Goal: Task Accomplishment & Management: Complete application form

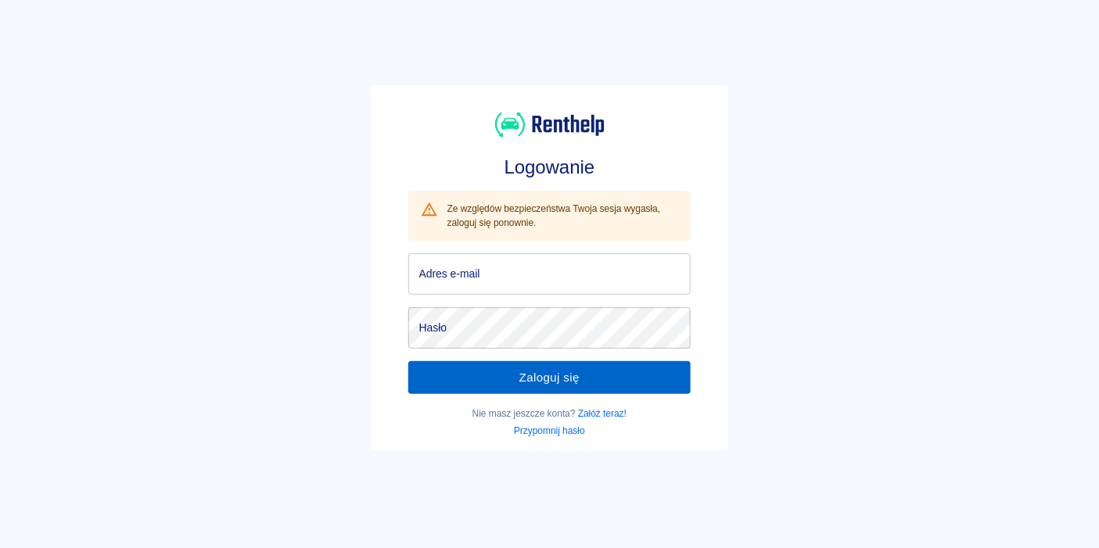
type input "[EMAIL_ADDRESS][DOMAIN_NAME]"
click at [497, 381] on button "Zaloguj się" at bounding box center [549, 377] width 283 height 33
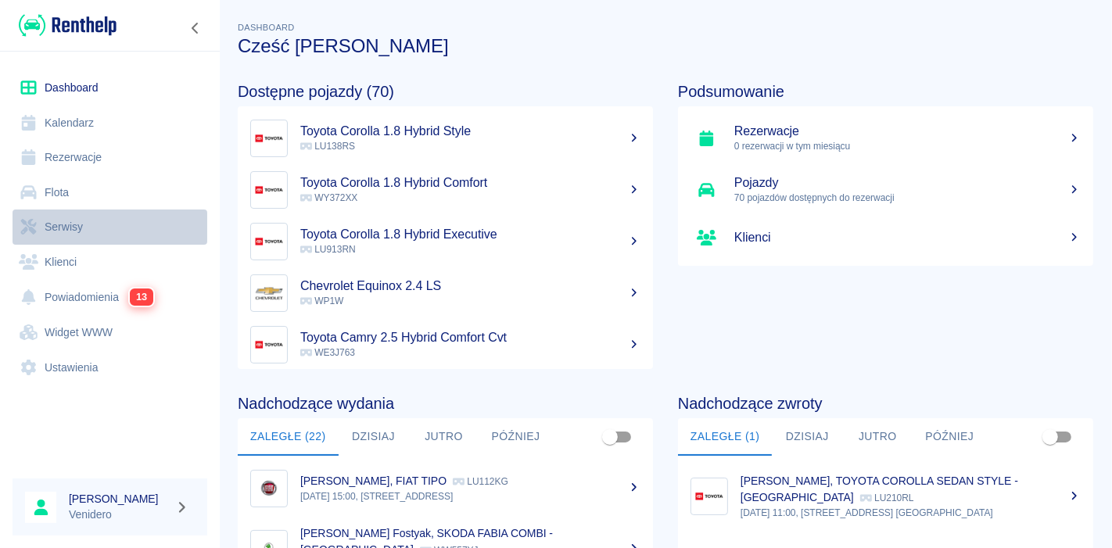
click at [69, 224] on link "Serwisy" at bounding box center [110, 227] width 195 height 35
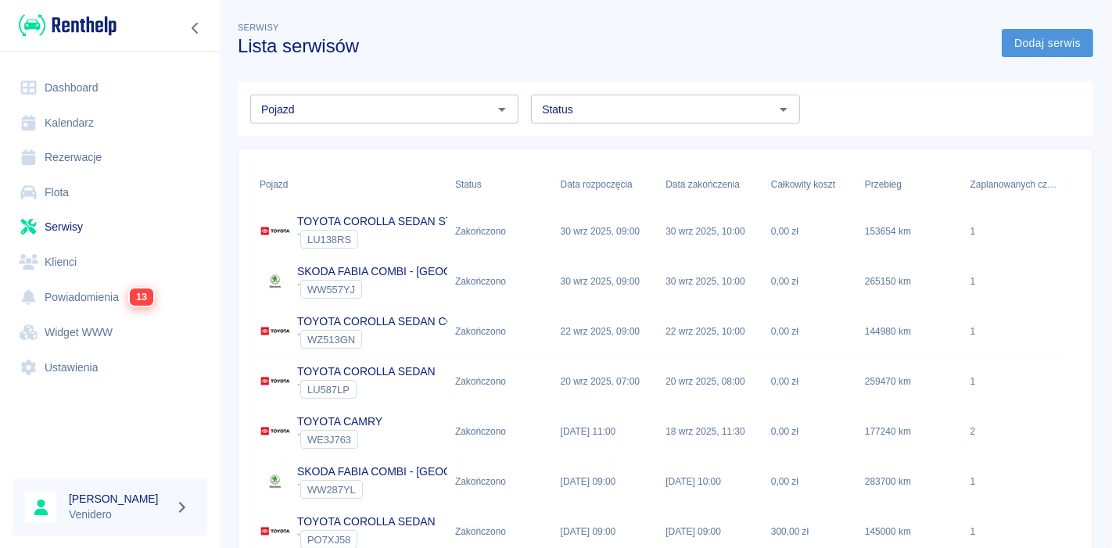
click at [1046, 38] on link "Dodaj serwis" at bounding box center [1048, 43] width 92 height 29
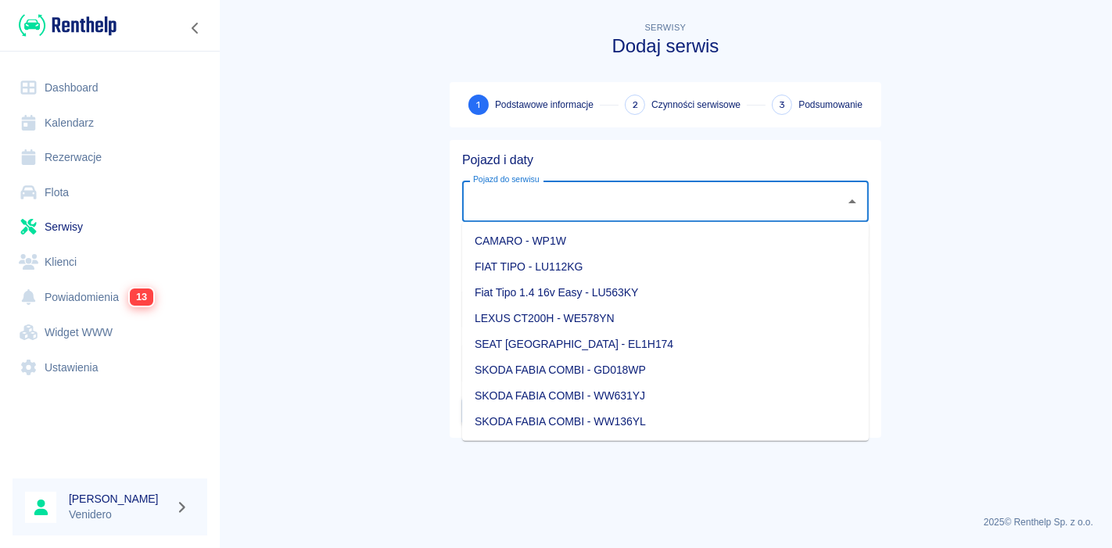
click at [618, 201] on input "Pojazd do serwisu" at bounding box center [653, 201] width 369 height 27
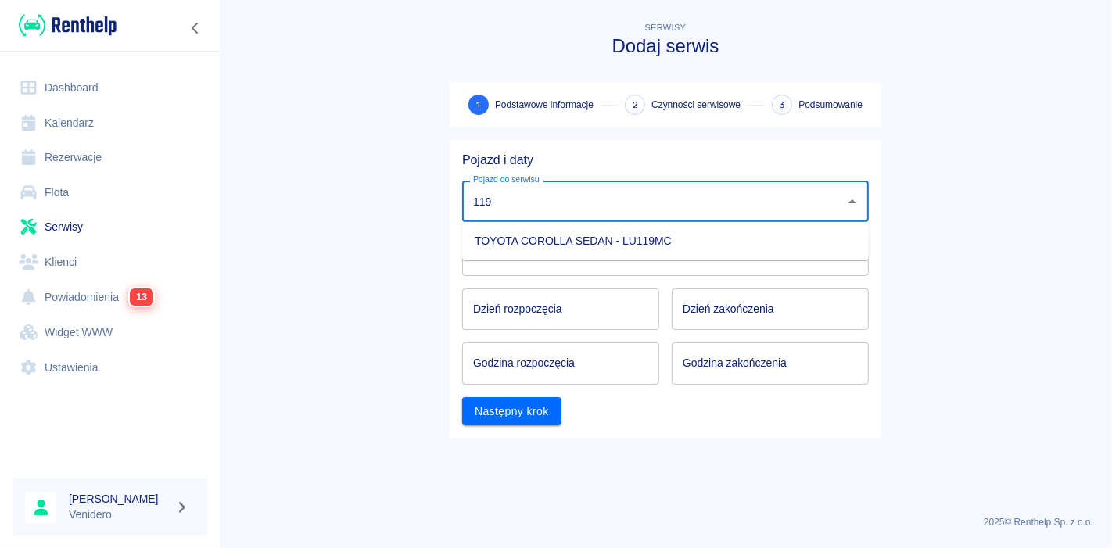
click at [623, 243] on li "TOYOTA COROLLA SEDAN - LU119MC" at bounding box center [665, 241] width 407 height 26
type input "TOYOTA COROLLA SEDAN - LU119MC"
type input "DD.MM.YYYY"
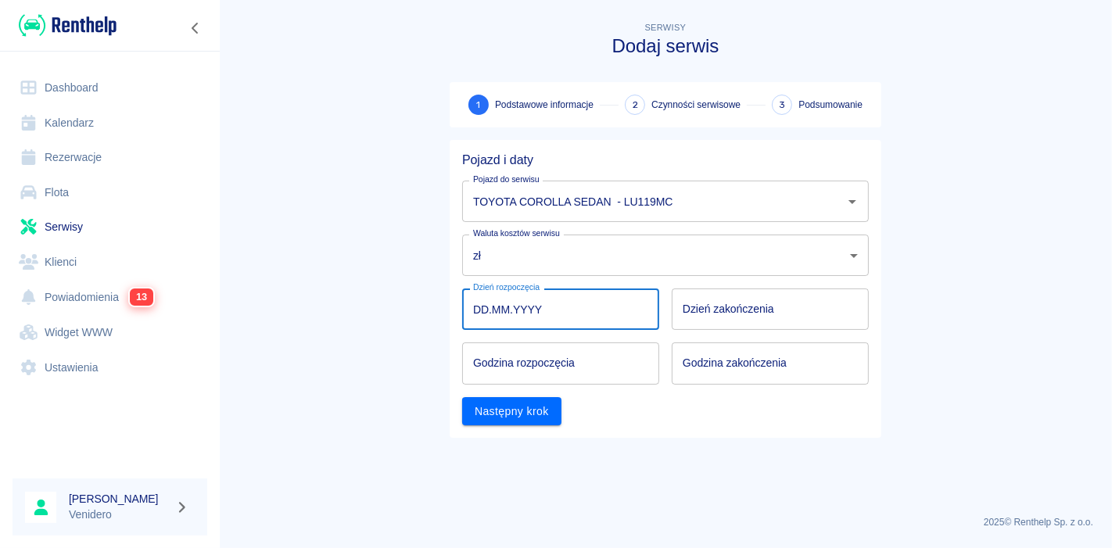
click at [594, 312] on input "DD.MM.YYYY" at bounding box center [560, 309] width 197 height 41
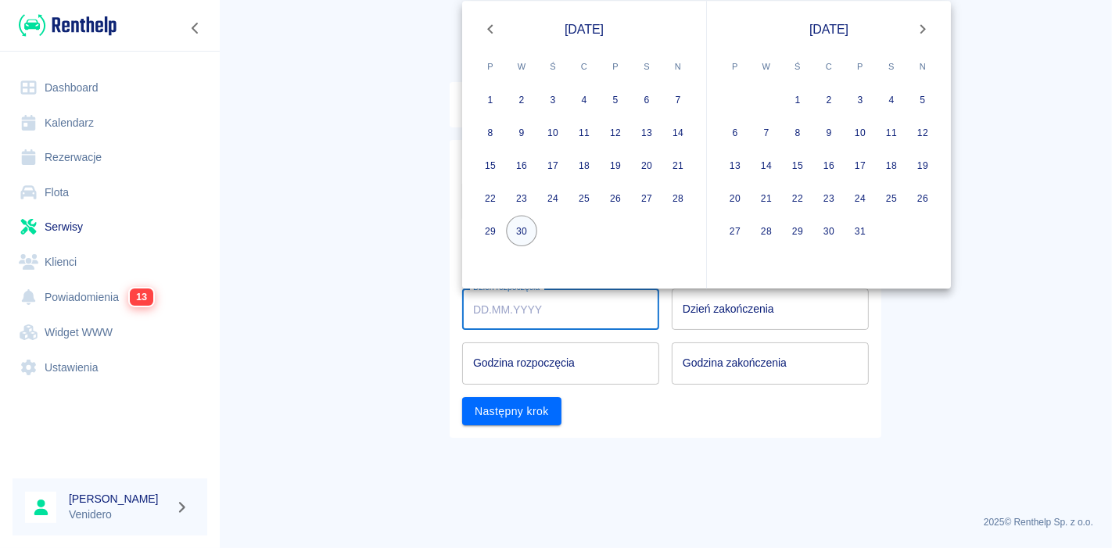
click at [529, 226] on button "30" at bounding box center [521, 231] width 31 height 31
type input "[DATE]"
type input "DD.MM.YYYY"
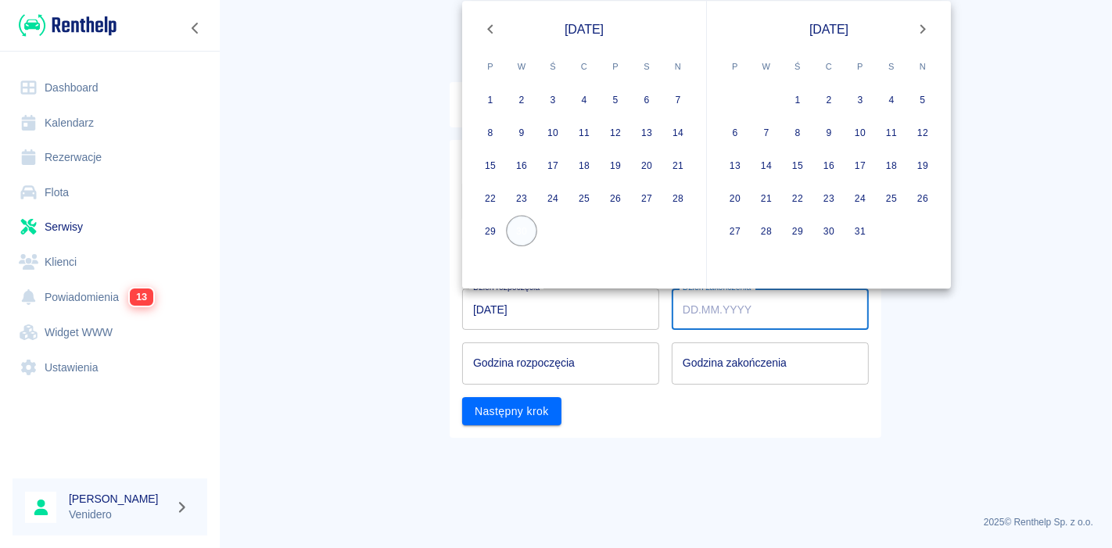
click at [529, 226] on button "30" at bounding box center [521, 231] width 31 height 31
type input "[DATE]"
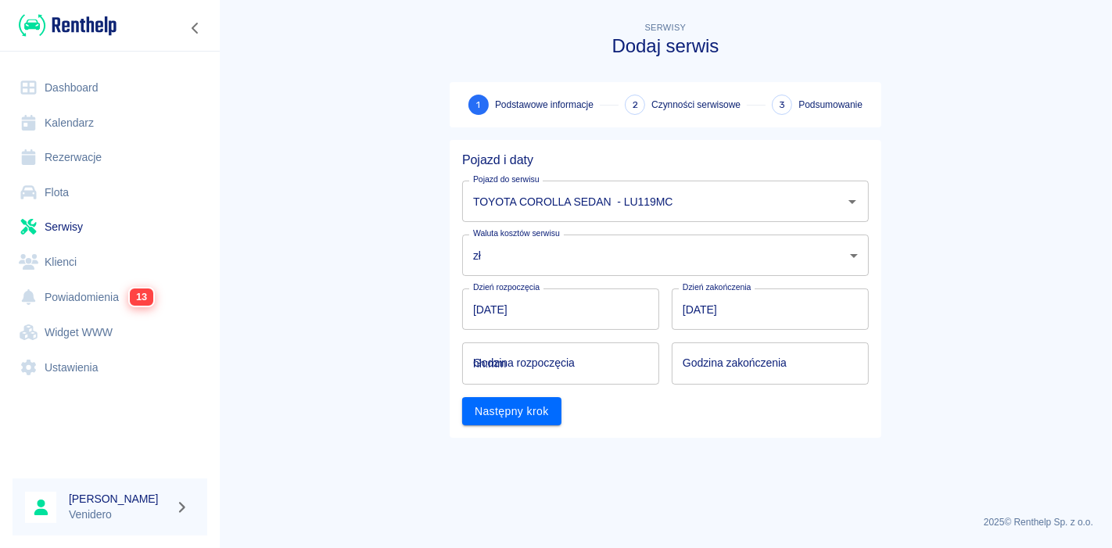
click at [547, 372] on input "hh:mm" at bounding box center [555, 363] width 186 height 41
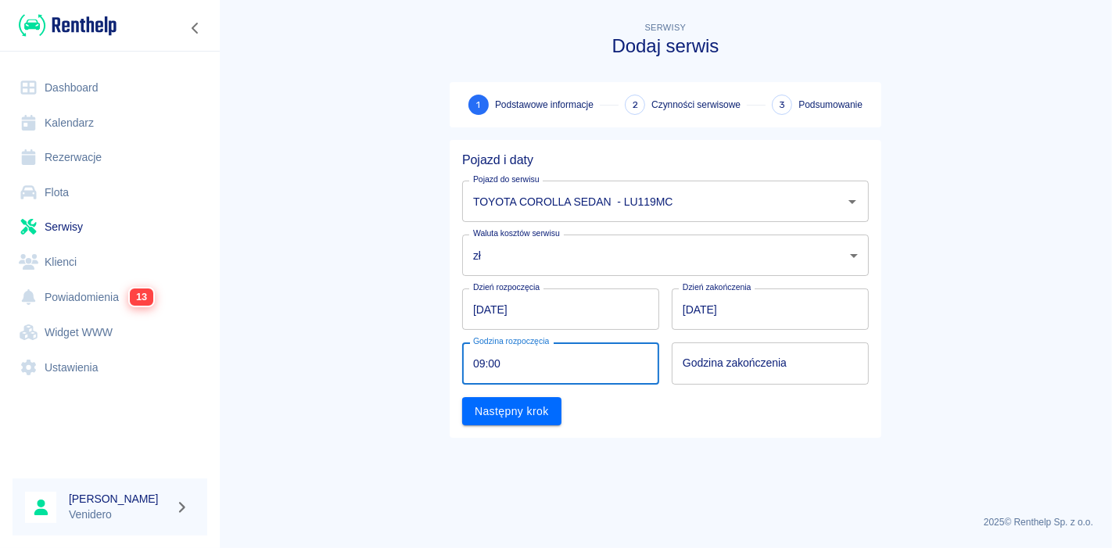
type input "09:00"
click at [724, 364] on input "hh:mm" at bounding box center [765, 363] width 186 height 41
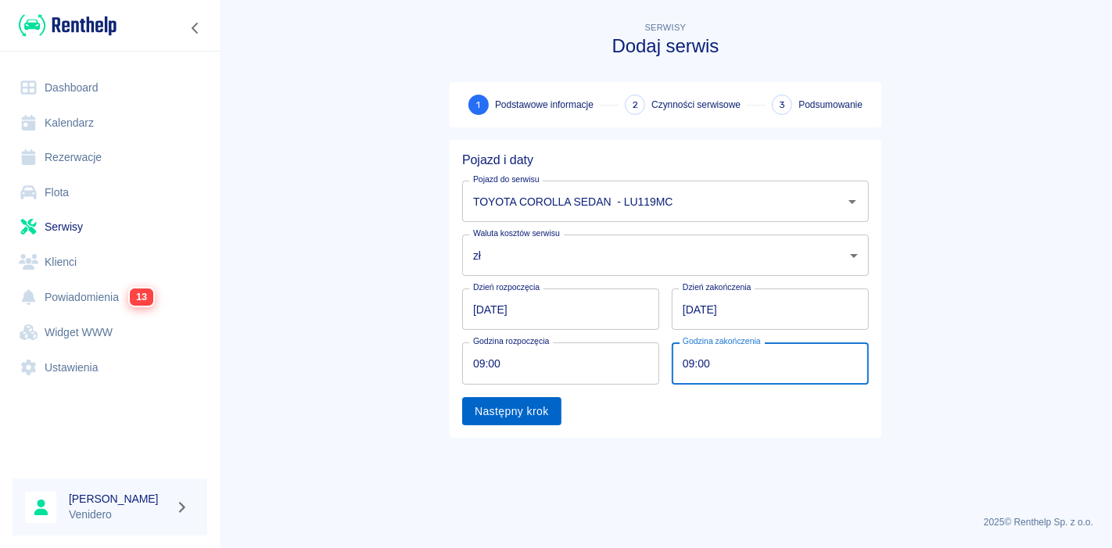
type input "09:00"
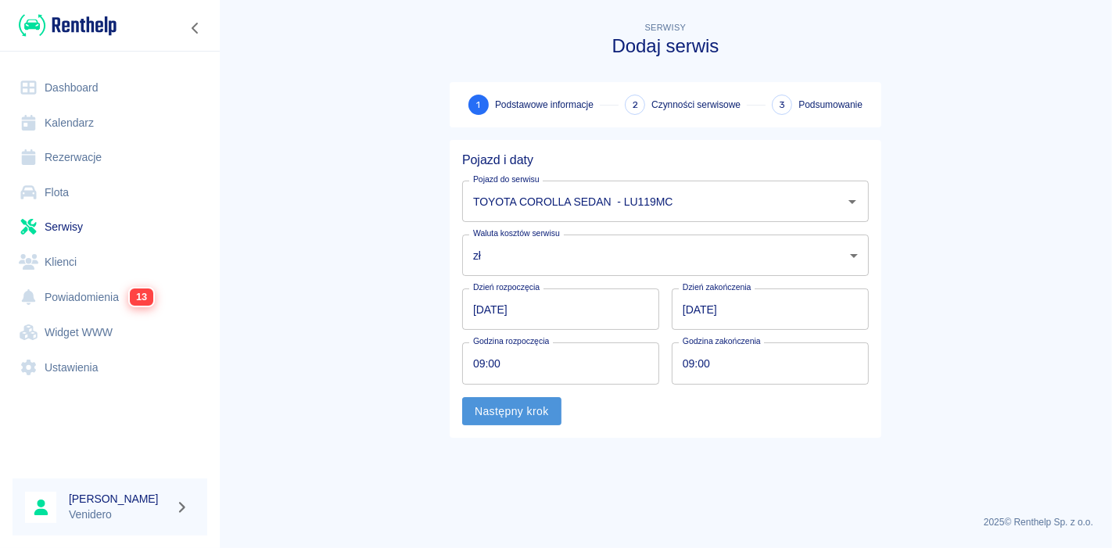
click at [518, 409] on button "Następny krok" at bounding box center [511, 411] width 99 height 29
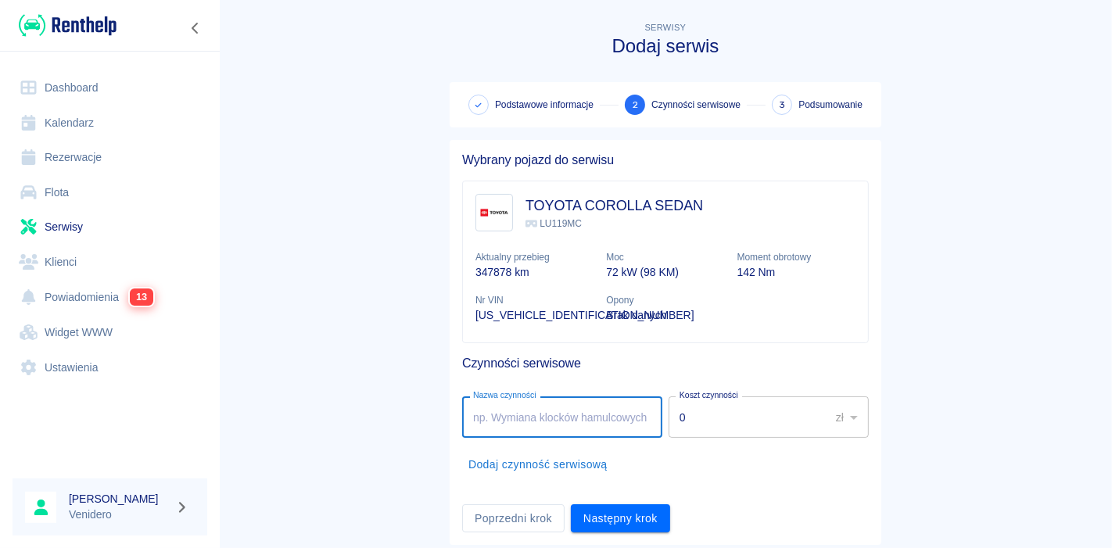
click at [538, 419] on input "Nazwa czynności" at bounding box center [562, 417] width 200 height 41
type input "serwis gaz"
click at [713, 469] on li "Dodaj czynność serwisową" at bounding box center [665, 464] width 407 height 41
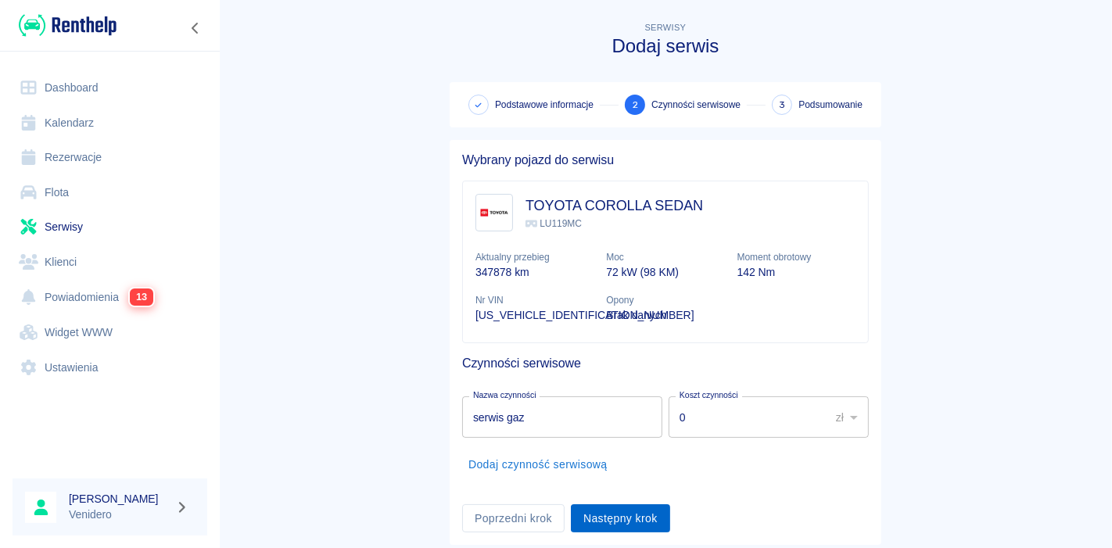
click at [620, 519] on button "Następny krok" at bounding box center [620, 518] width 99 height 29
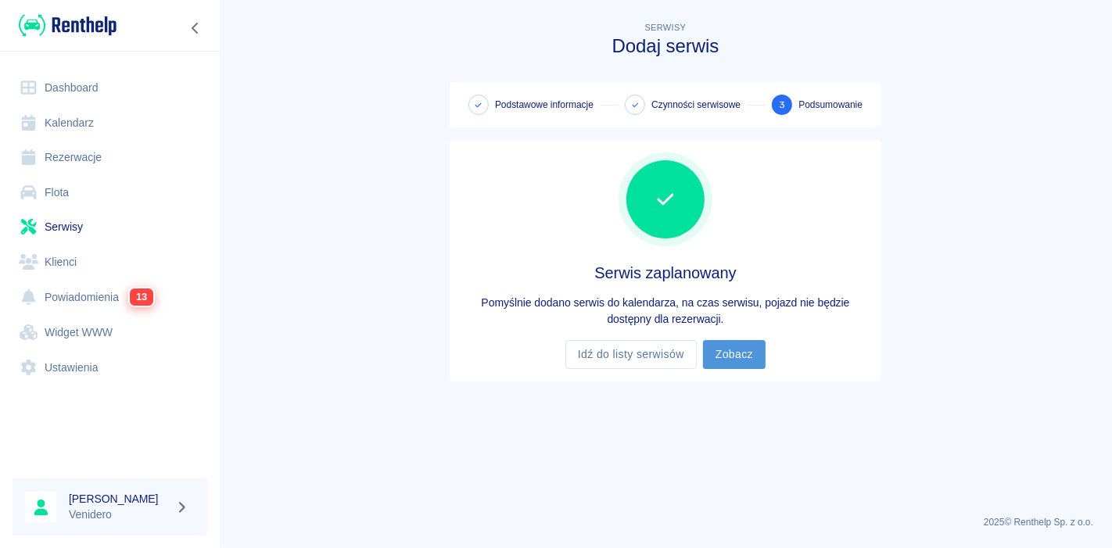
click at [733, 357] on link "Zobacz" at bounding box center [734, 354] width 63 height 29
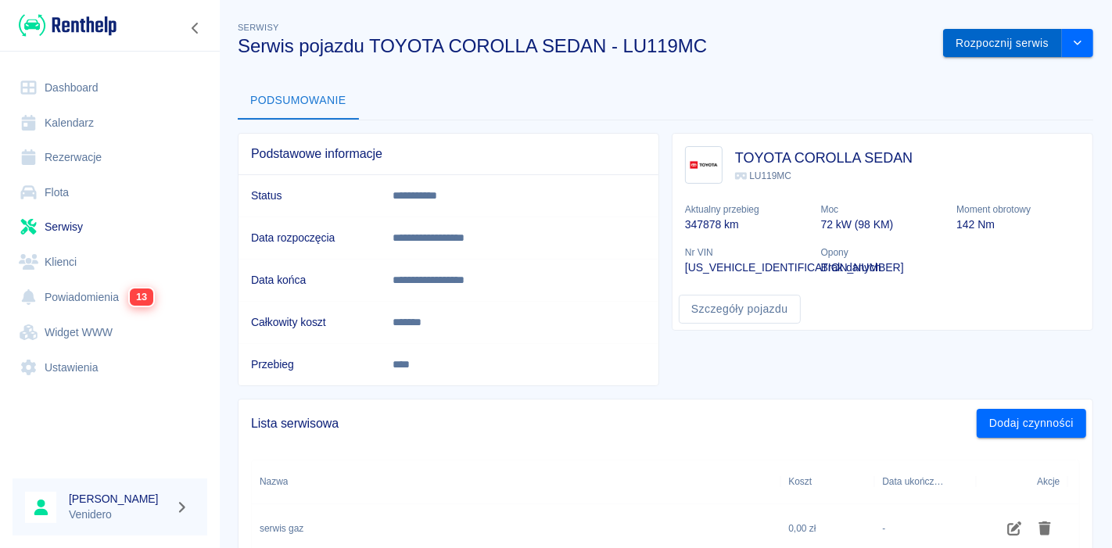
click at [984, 44] on button "Rozpocznij serwis" at bounding box center [1002, 43] width 119 height 29
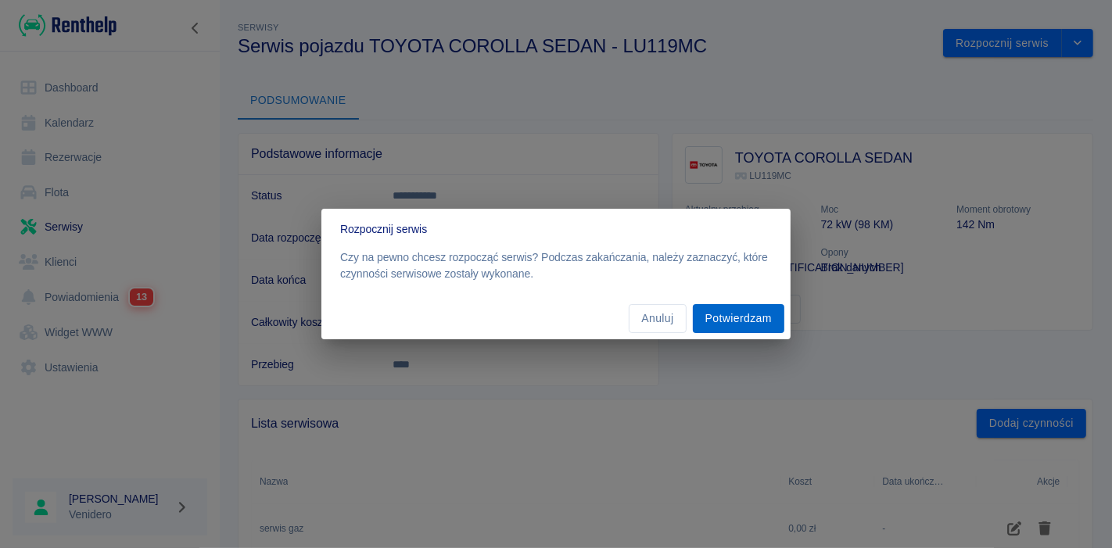
click at [737, 312] on button "Potwierdzam" at bounding box center [739, 318] width 92 height 29
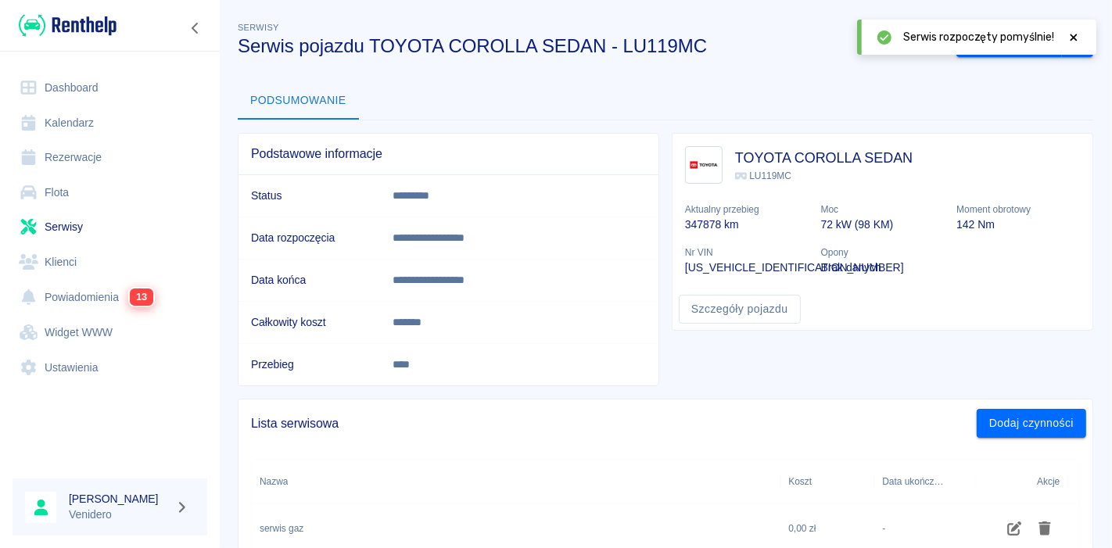
click at [1074, 34] on icon at bounding box center [1074, 37] width 14 height 11
click at [1014, 52] on button "Zakończ serwis" at bounding box center [1010, 43] width 106 height 29
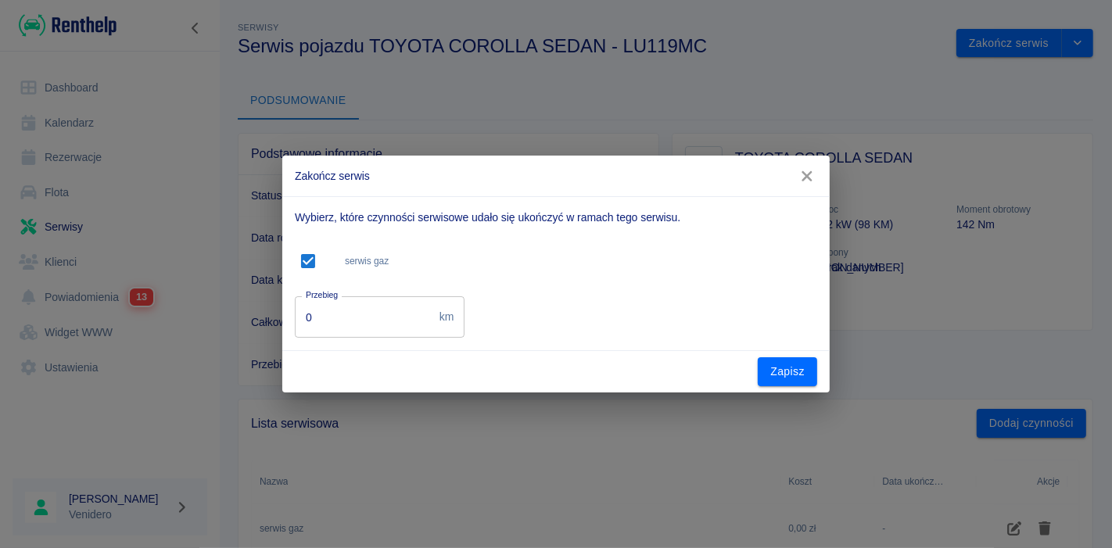
click at [381, 325] on input "0" at bounding box center [364, 316] width 138 height 41
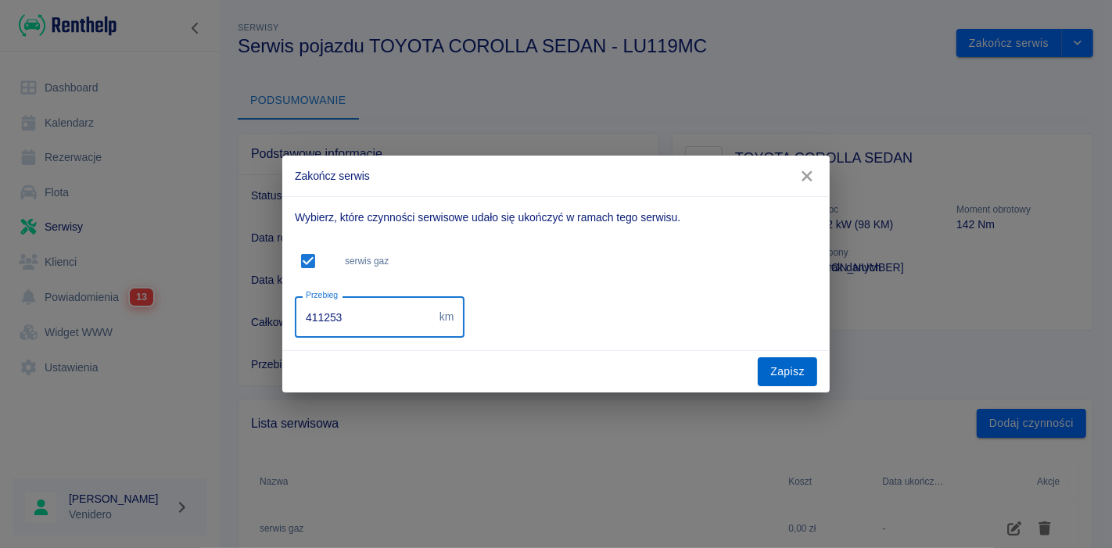
type input "411253"
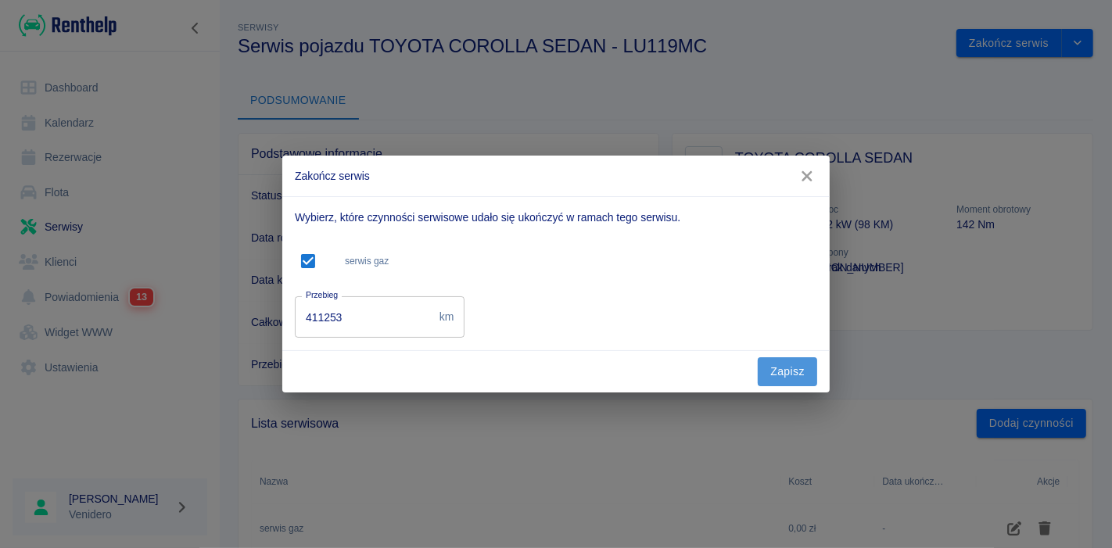
click at [781, 377] on button "Zapisz" at bounding box center [787, 371] width 59 height 29
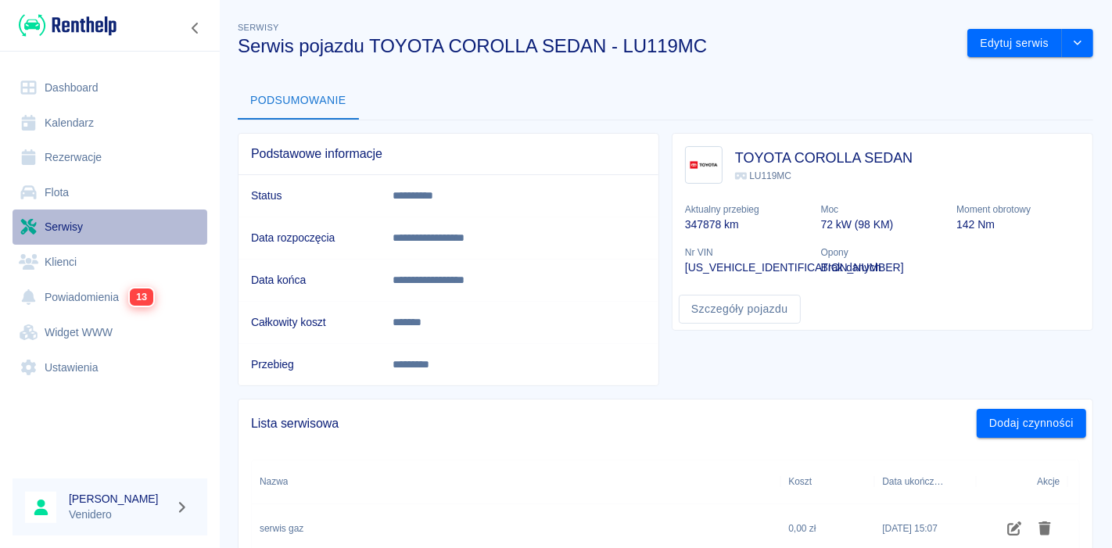
click at [74, 221] on link "Serwisy" at bounding box center [110, 227] width 195 height 35
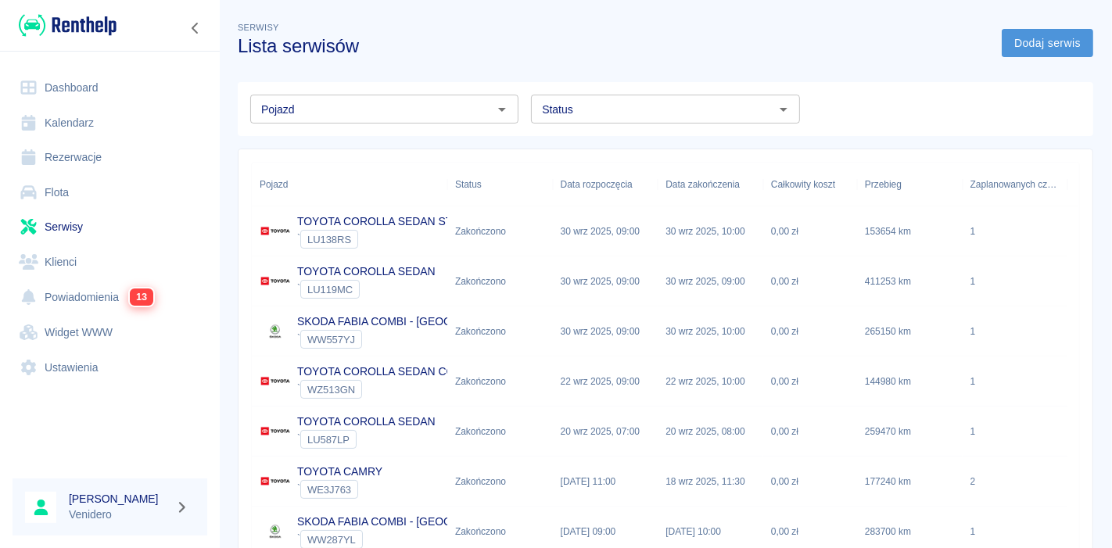
click at [1031, 40] on link "Dodaj serwis" at bounding box center [1048, 43] width 92 height 29
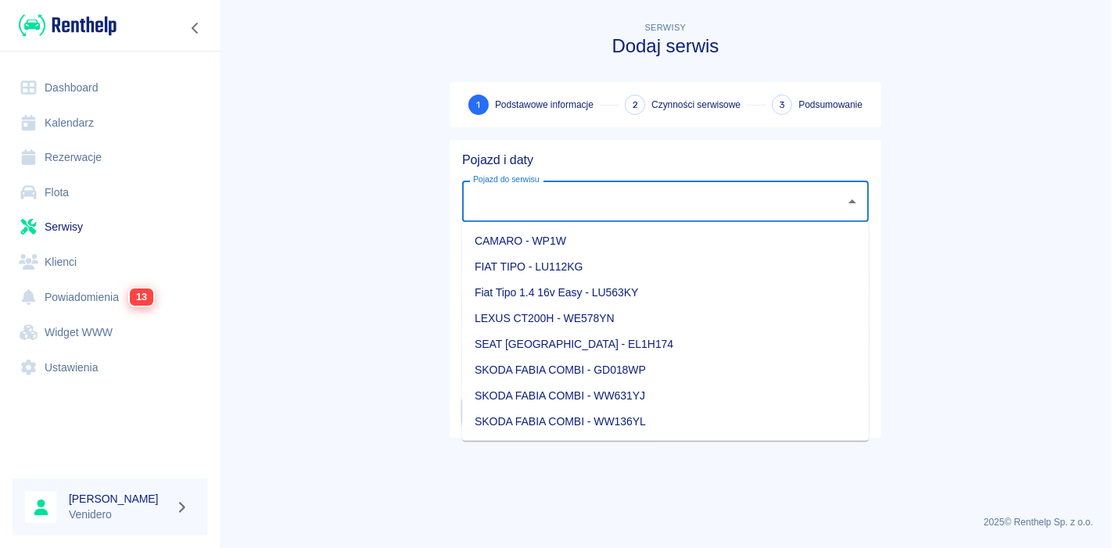
click at [587, 210] on input "Pojazd do serwisu" at bounding box center [653, 201] width 369 height 27
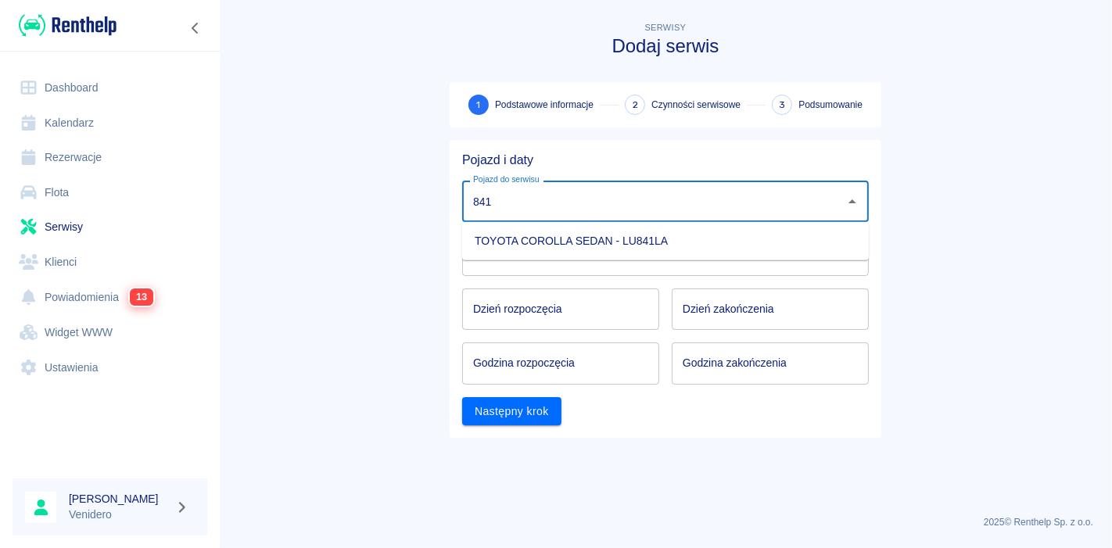
click at [572, 239] on li "TOYOTA COROLLA SEDAN - LU841LA" at bounding box center [665, 241] width 407 height 26
type input "TOYOTA COROLLA SEDAN - LU841LA"
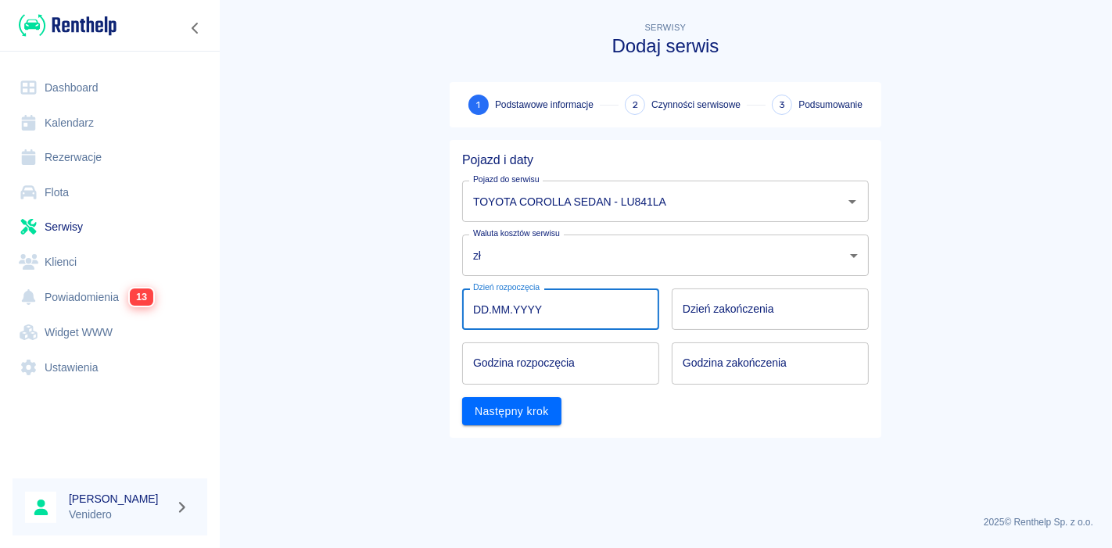
type input "DD.MM.YYYY"
click at [592, 313] on input "DD.MM.YYYY" at bounding box center [560, 309] width 197 height 41
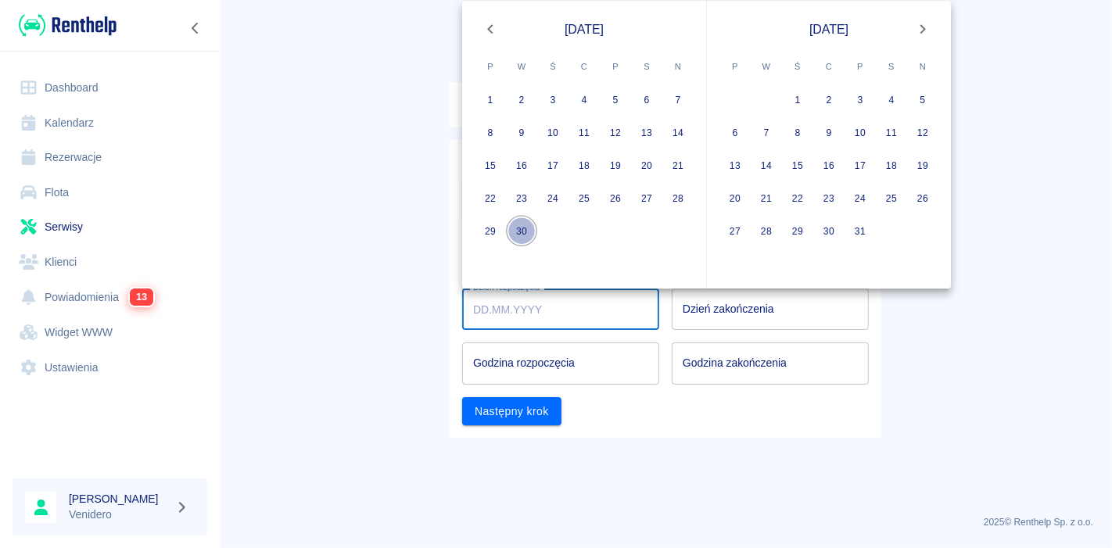
click at [527, 232] on button "30" at bounding box center [521, 231] width 31 height 31
type input "[DATE]"
type input "DD.MM.YYYY"
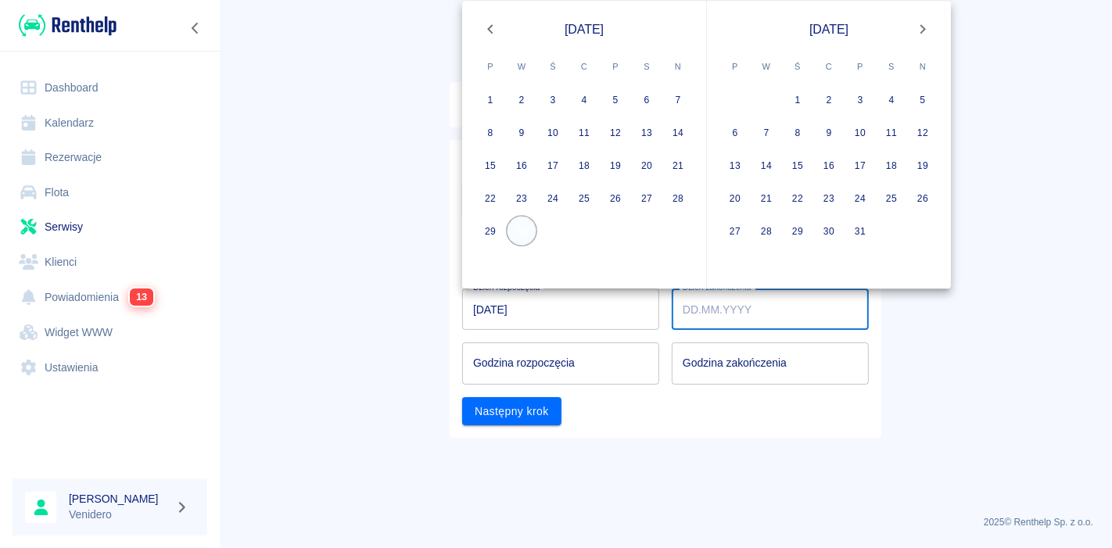
click at [527, 232] on button "30" at bounding box center [521, 231] width 31 height 31
type input "[DATE]"
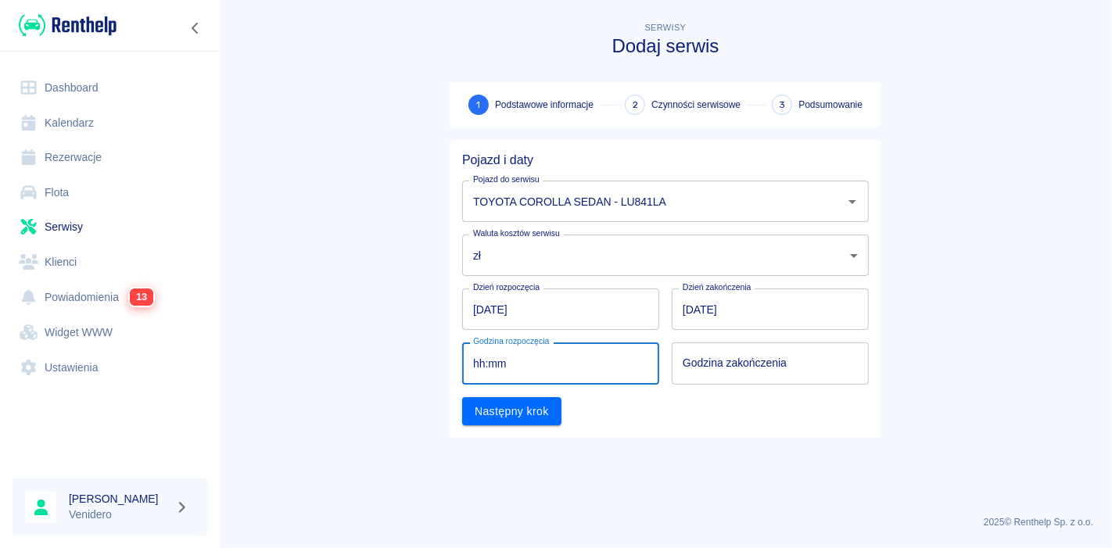
click at [582, 369] on input "hh:mm" at bounding box center [555, 363] width 186 height 41
type input "09:00"
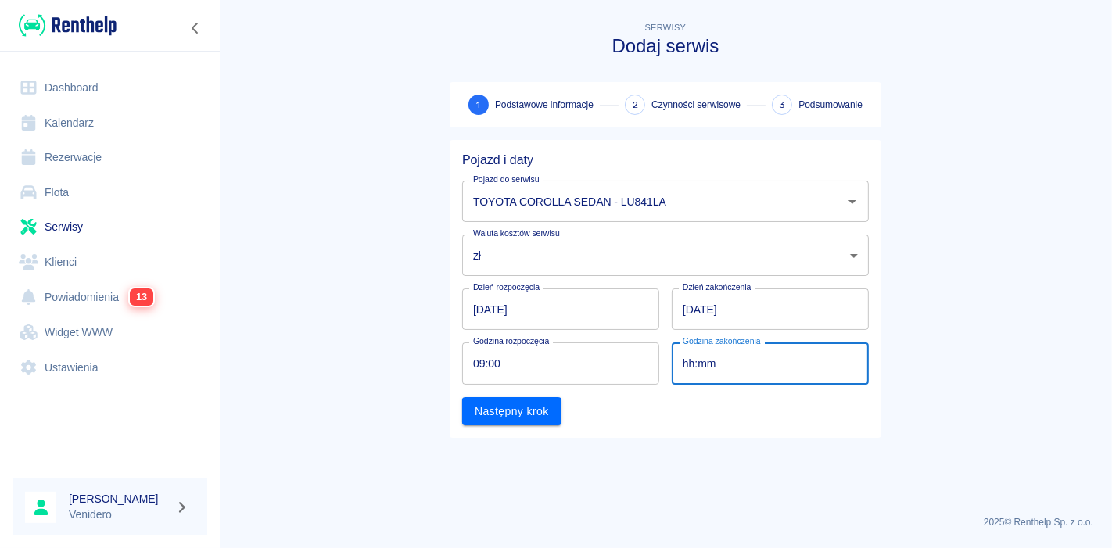
click at [743, 368] on input "hh:mm" at bounding box center [765, 363] width 186 height 41
type input "09:00"
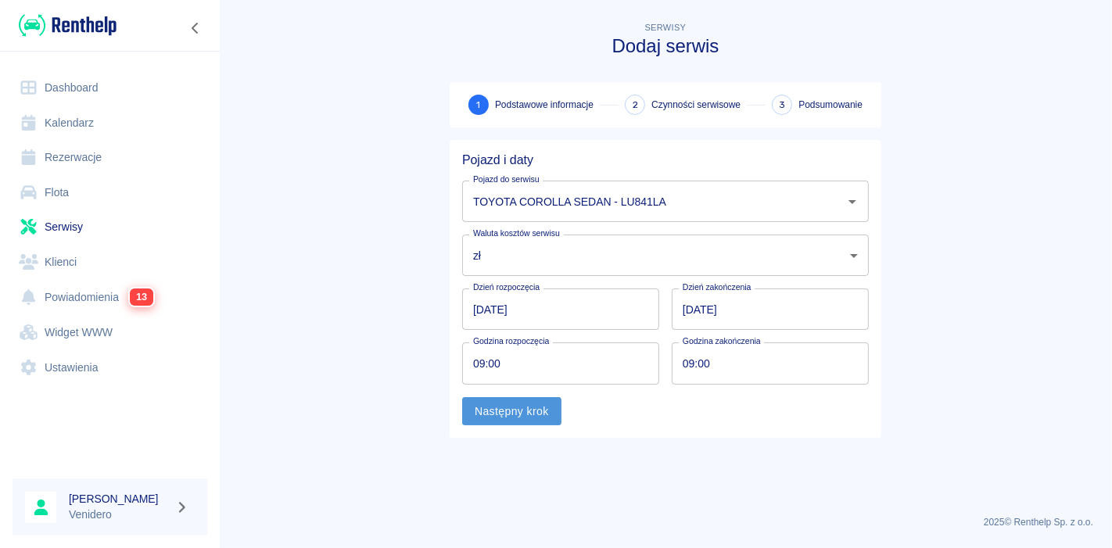
click at [520, 417] on button "Następny krok" at bounding box center [511, 411] width 99 height 29
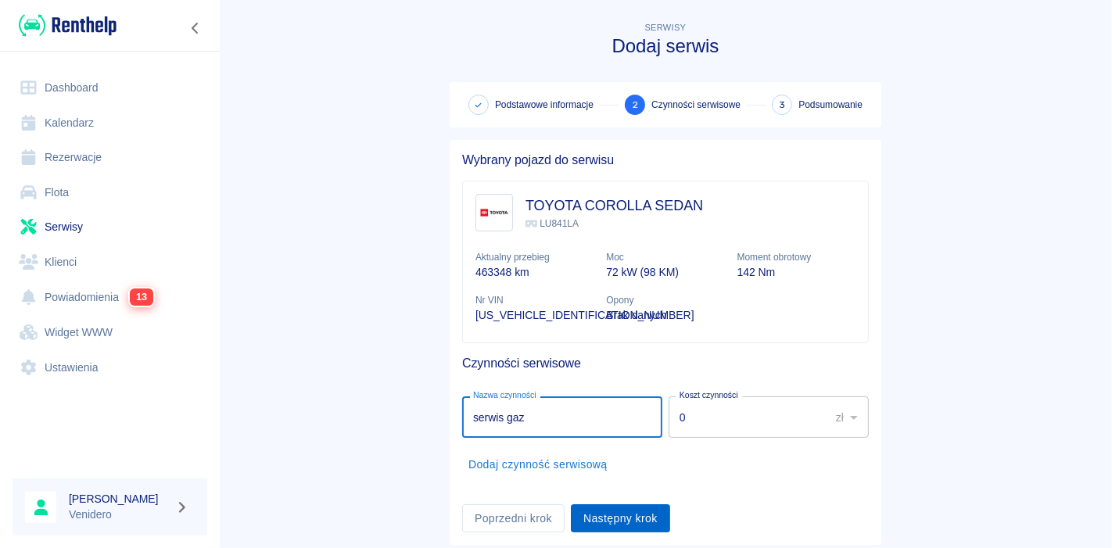
type input "serwis gaz"
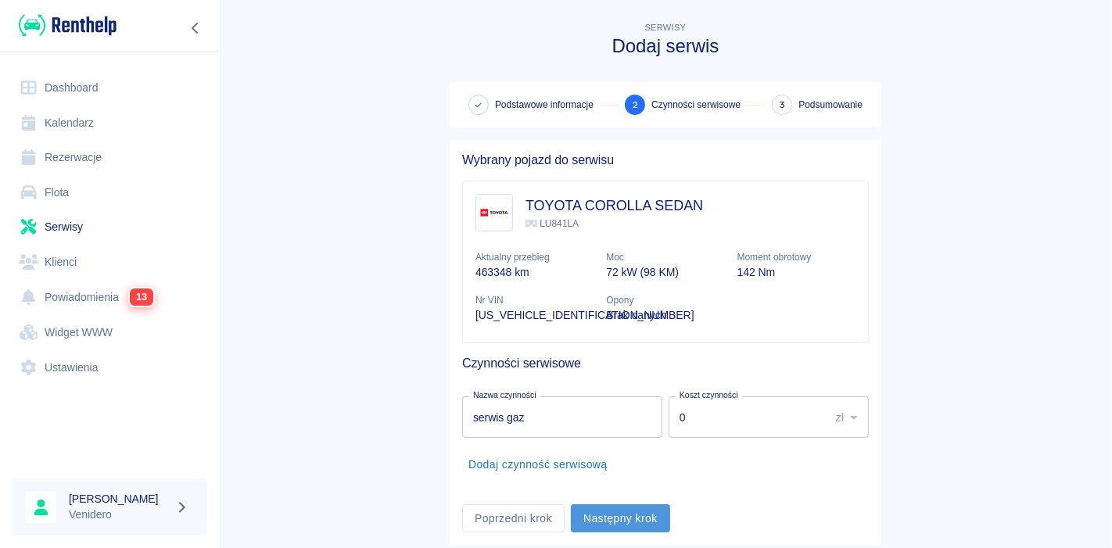
click at [609, 519] on button "Następny krok" at bounding box center [620, 518] width 99 height 29
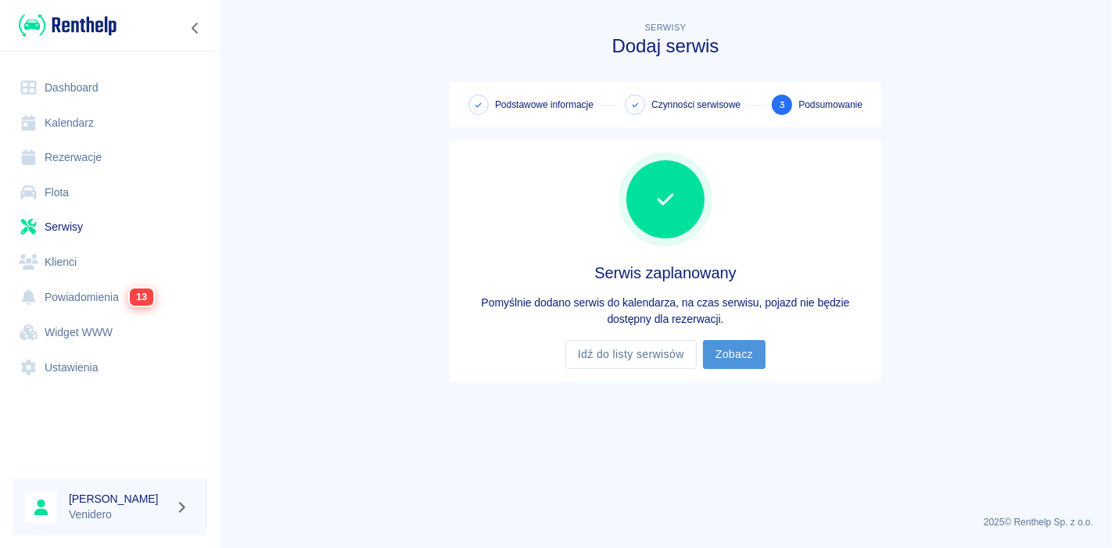
click at [729, 357] on link "Zobacz" at bounding box center [734, 354] width 63 height 29
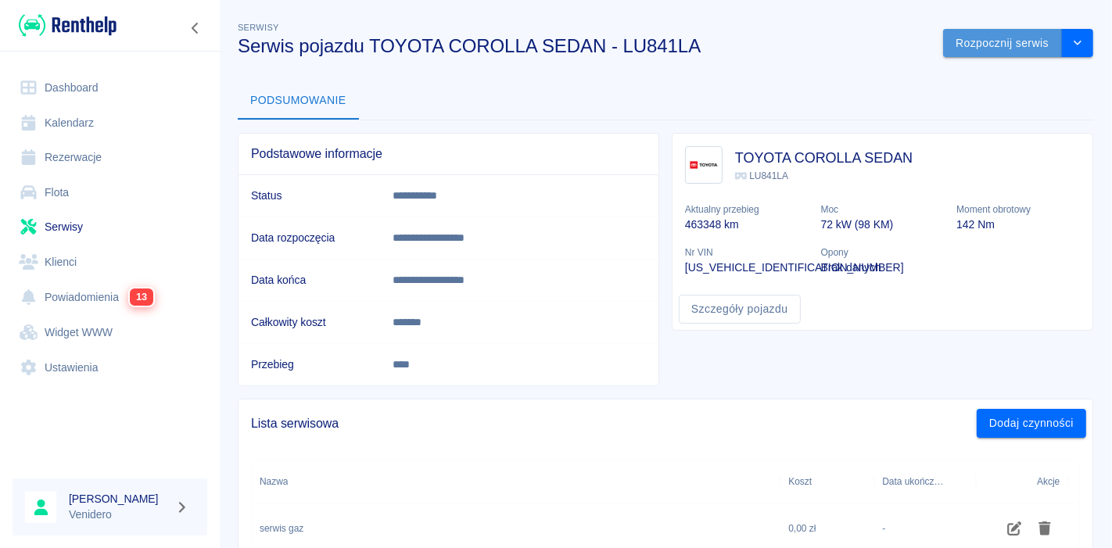
click at [1000, 40] on button "Rozpocznij serwis" at bounding box center [1002, 43] width 119 height 29
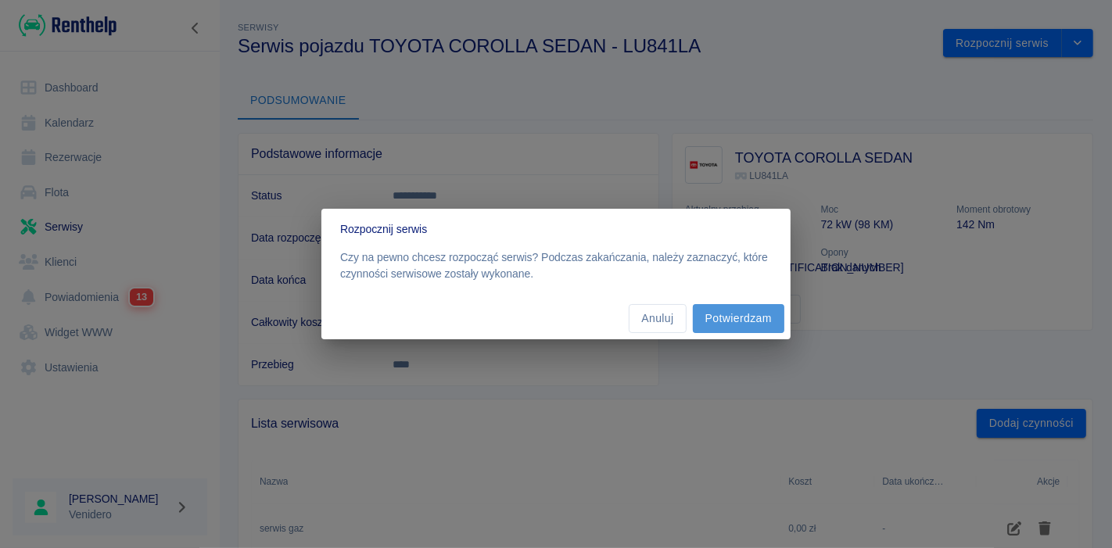
click at [756, 314] on button "Potwierdzam" at bounding box center [739, 318] width 92 height 29
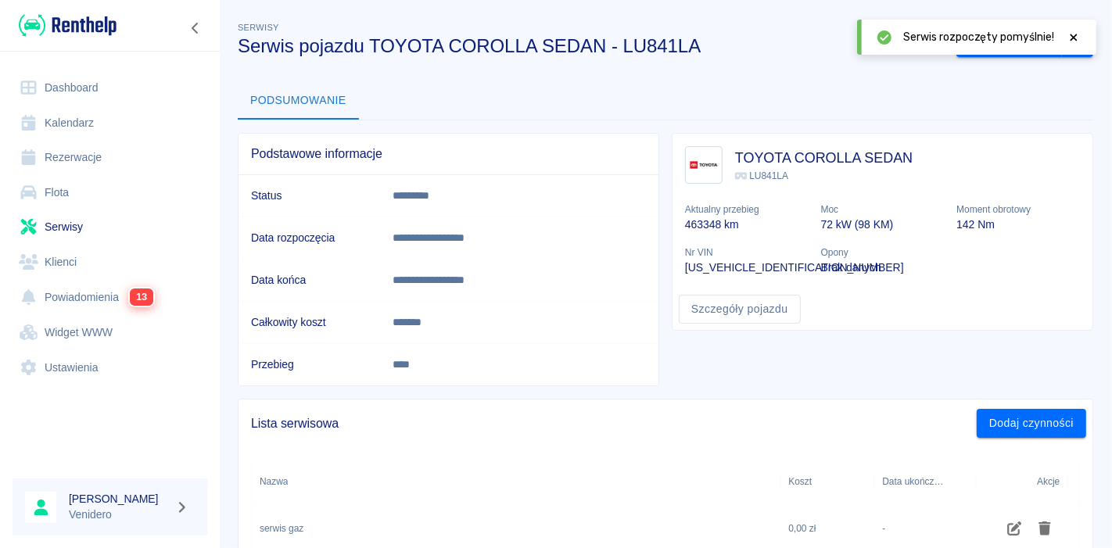
click at [1072, 31] on div at bounding box center [1074, 37] width 14 height 16
click at [1003, 41] on button "Zakończ serwis" at bounding box center [1010, 43] width 106 height 29
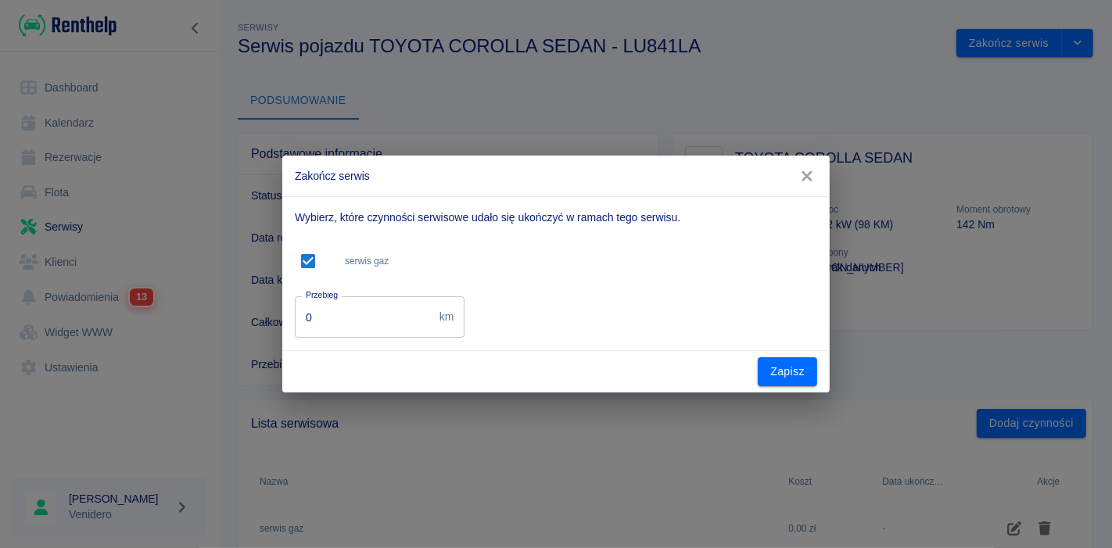
click at [355, 317] on input "0" at bounding box center [364, 316] width 138 height 41
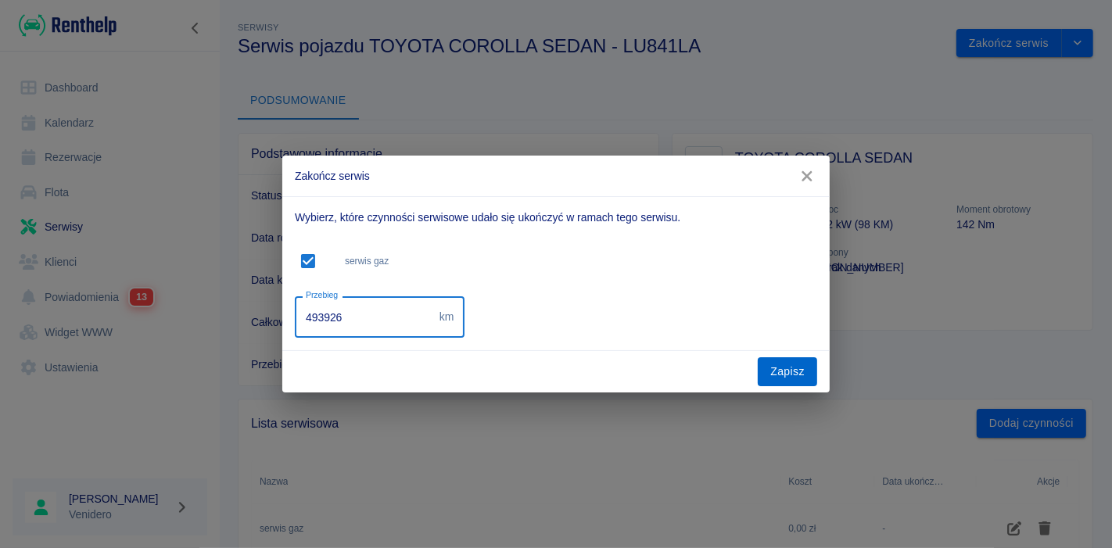
type input "493926"
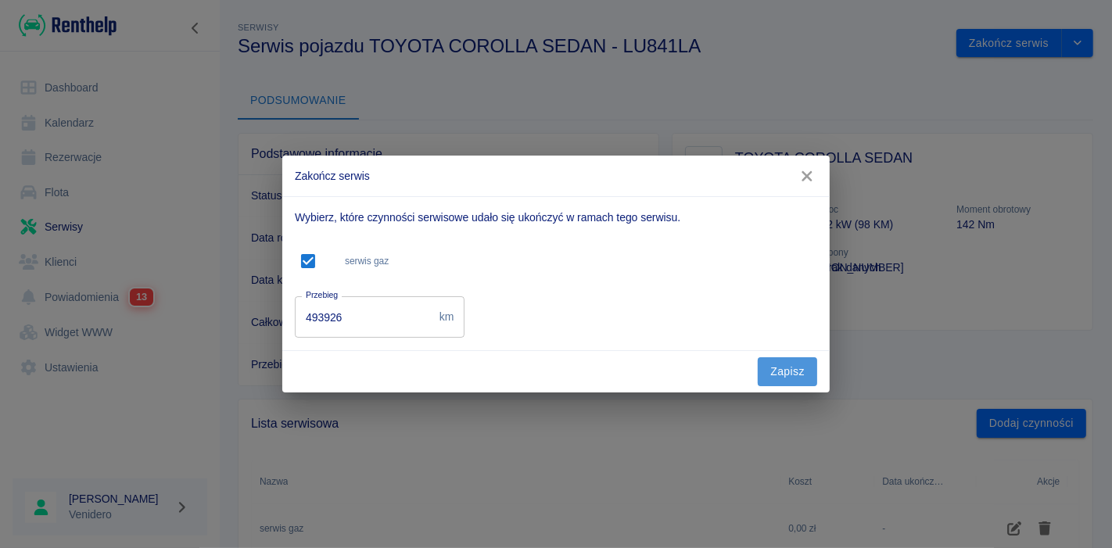
click at [773, 368] on button "Zapisz" at bounding box center [787, 371] width 59 height 29
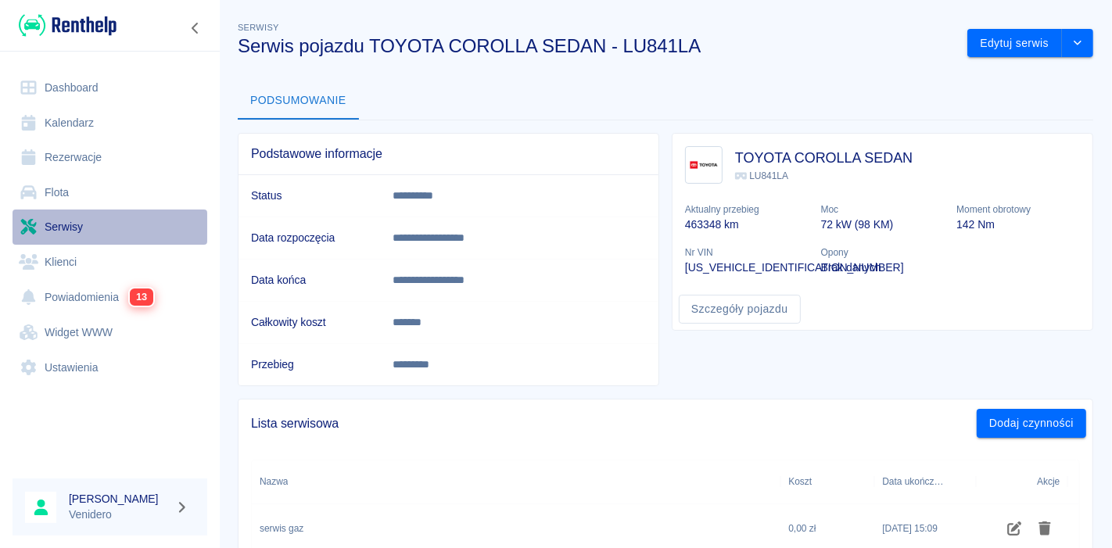
click at [60, 230] on link "Serwisy" at bounding box center [110, 227] width 195 height 35
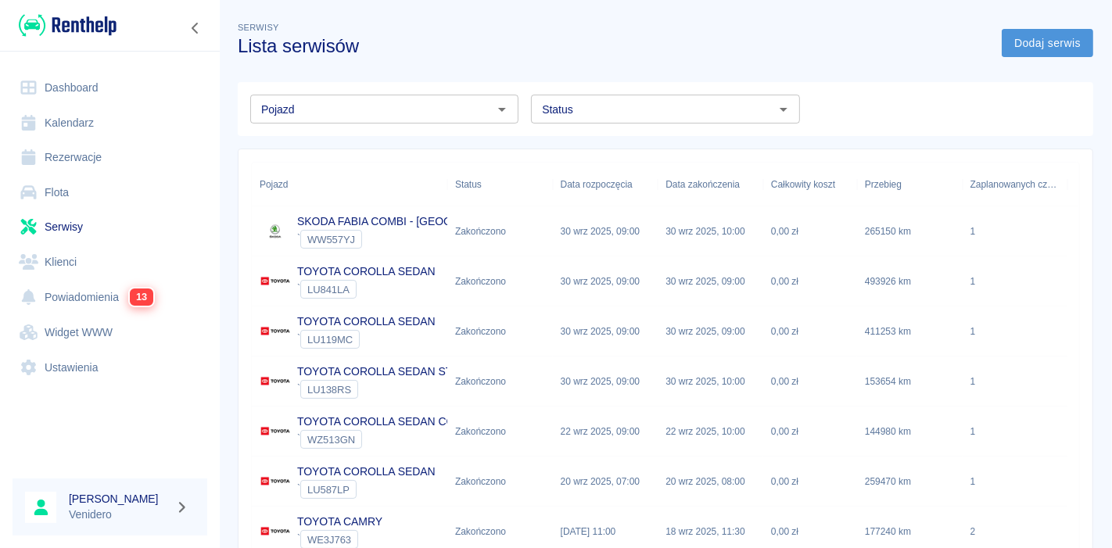
click at [1033, 45] on link "Dodaj serwis" at bounding box center [1048, 43] width 92 height 29
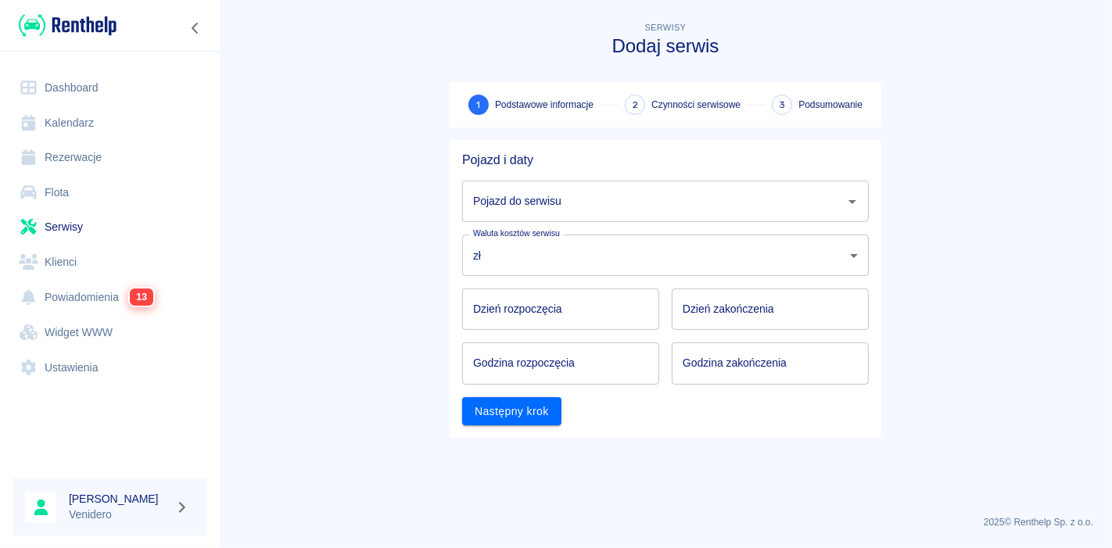
click at [566, 213] on input "Pojazd do serwisu" at bounding box center [653, 201] width 369 height 27
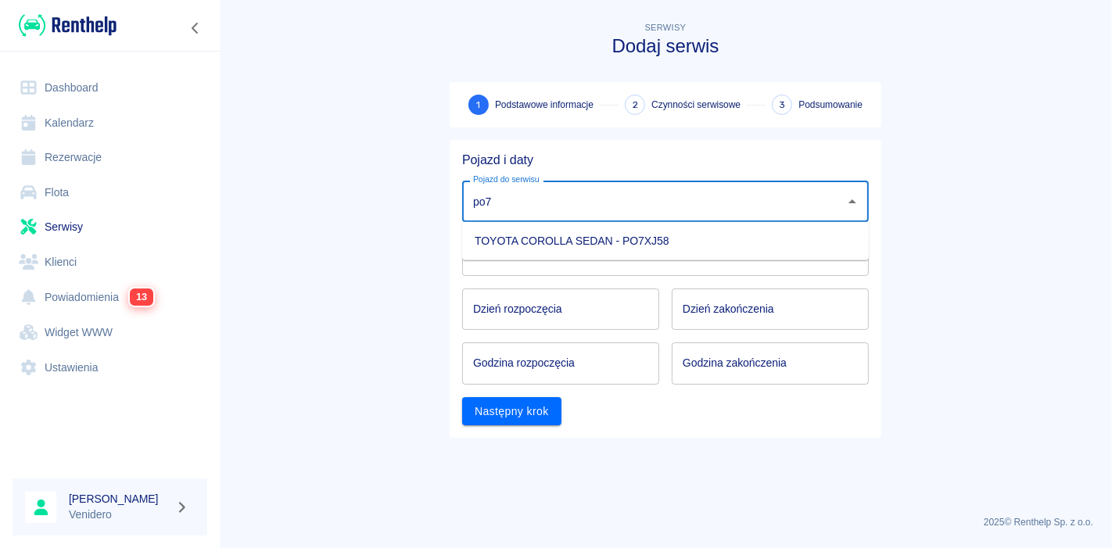
click at [562, 246] on li "TOYOTA COROLLA SEDAN - PO7XJ58" at bounding box center [665, 241] width 407 height 26
type input "TOYOTA COROLLA SEDAN - PO7XJ58"
type input "DD.MM.YYYY"
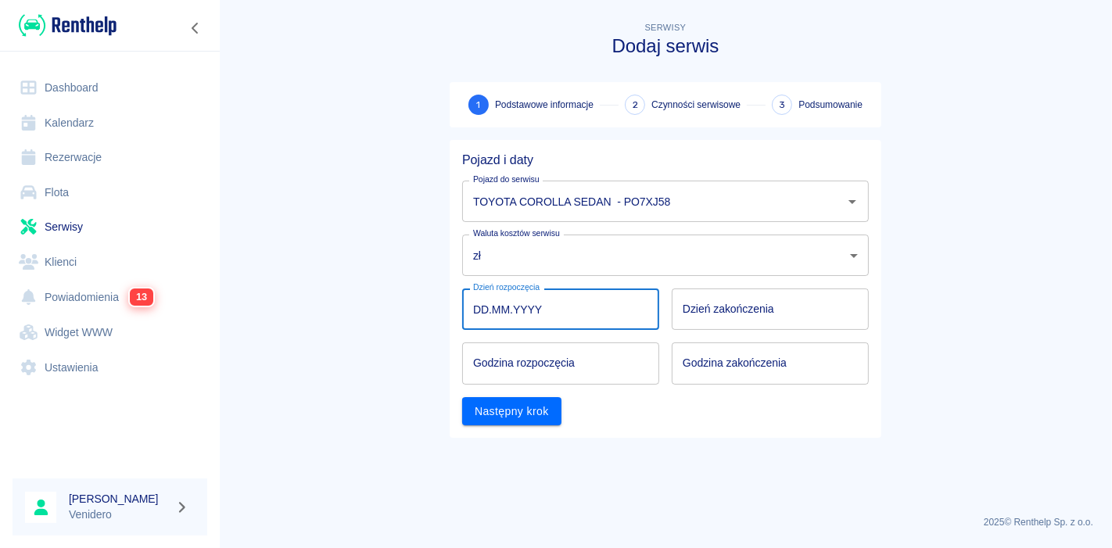
click at [572, 321] on input "DD.MM.YYYY" at bounding box center [560, 309] width 197 height 41
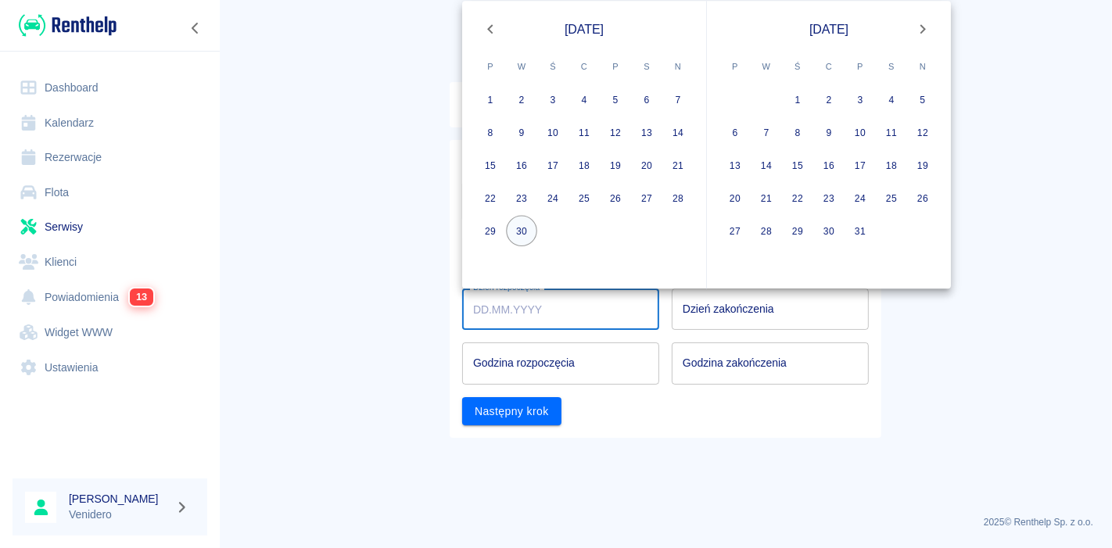
click at [515, 232] on button "30" at bounding box center [521, 231] width 31 height 31
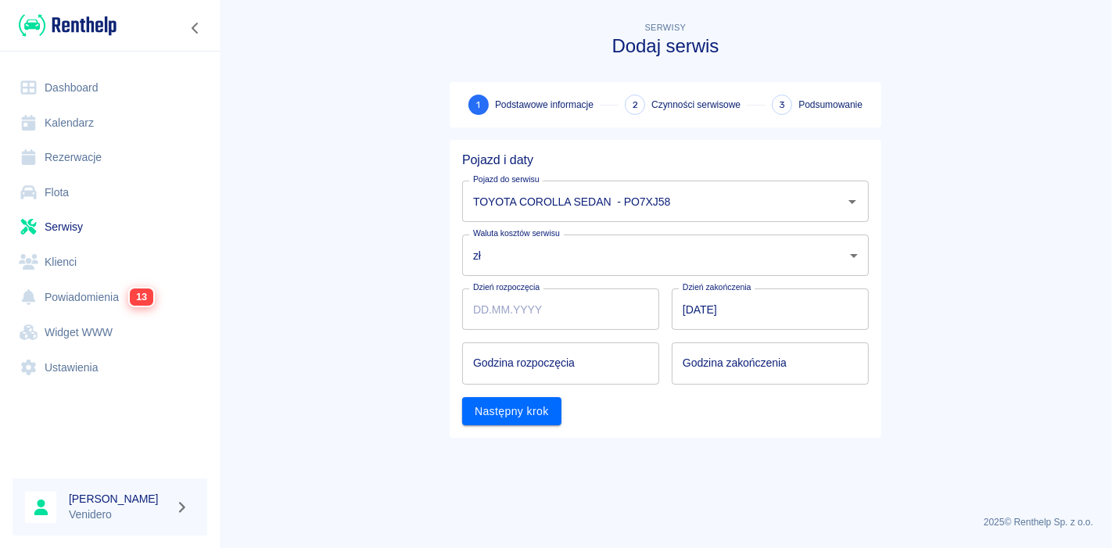
type input "[DATE]"
click at [541, 373] on input "hh:mm" at bounding box center [555, 363] width 186 height 41
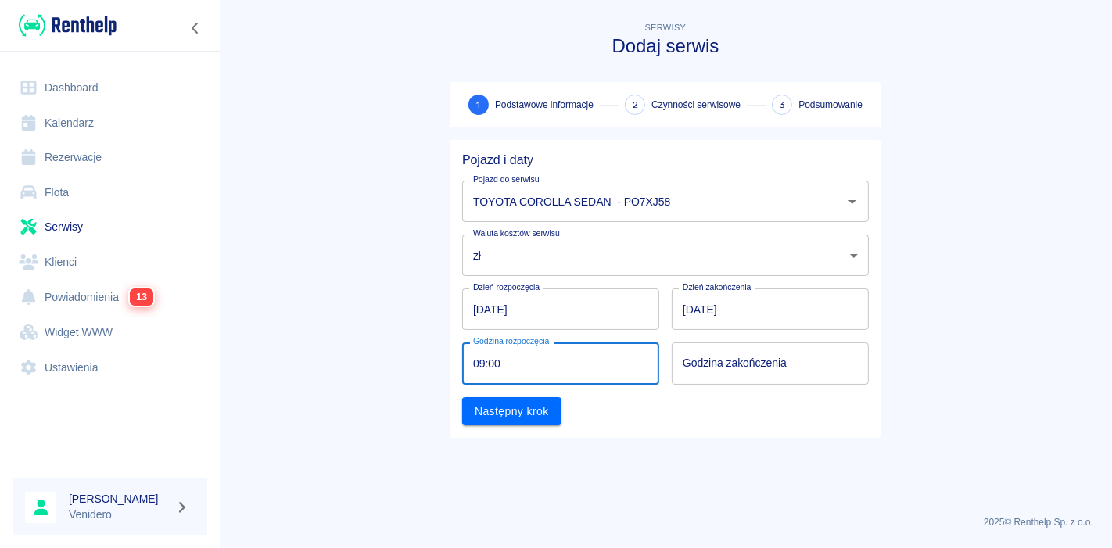
type input "09:00"
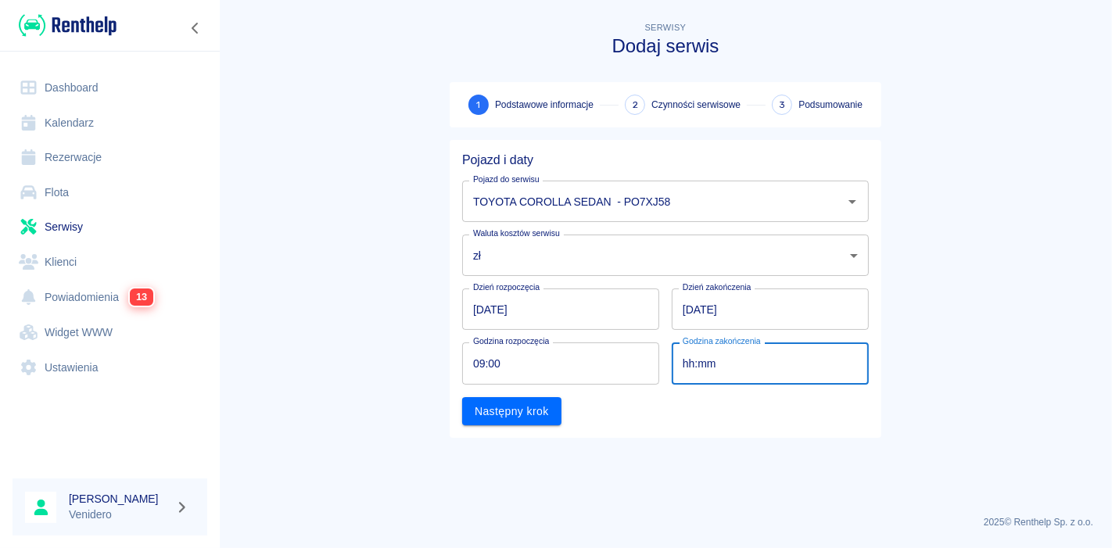
click at [714, 382] on input "hh:mm" at bounding box center [765, 363] width 186 height 41
type input "09:00"
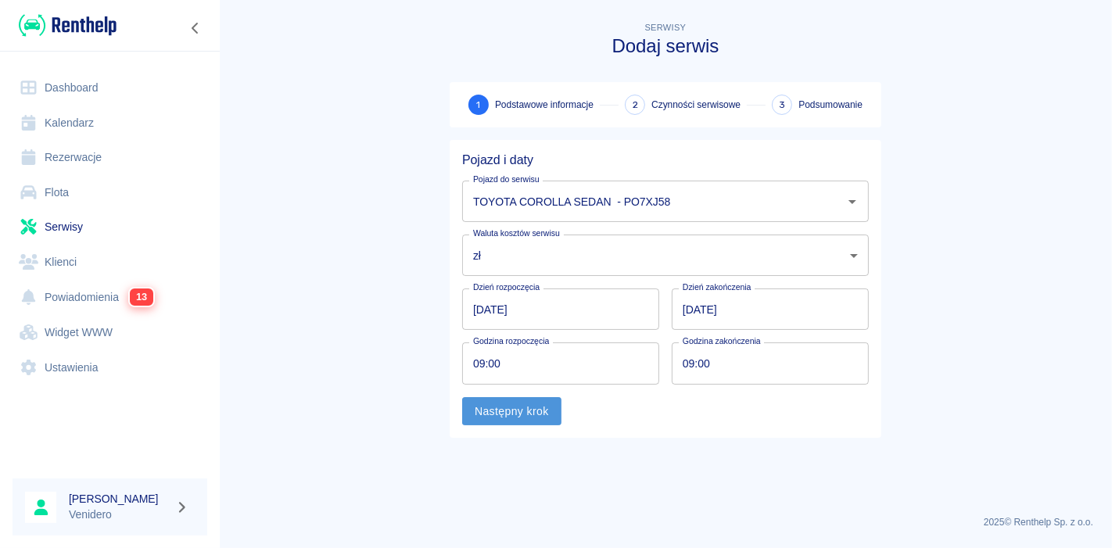
click at [529, 407] on button "Następny krok" at bounding box center [511, 411] width 99 height 29
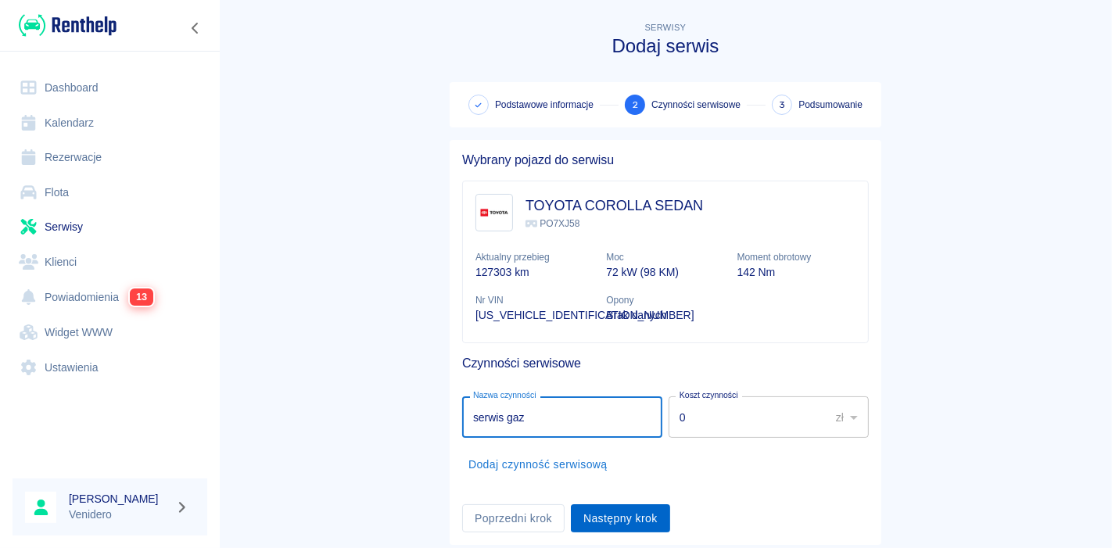
type input "serwis gaz"
click at [630, 525] on button "Następny krok" at bounding box center [620, 518] width 99 height 29
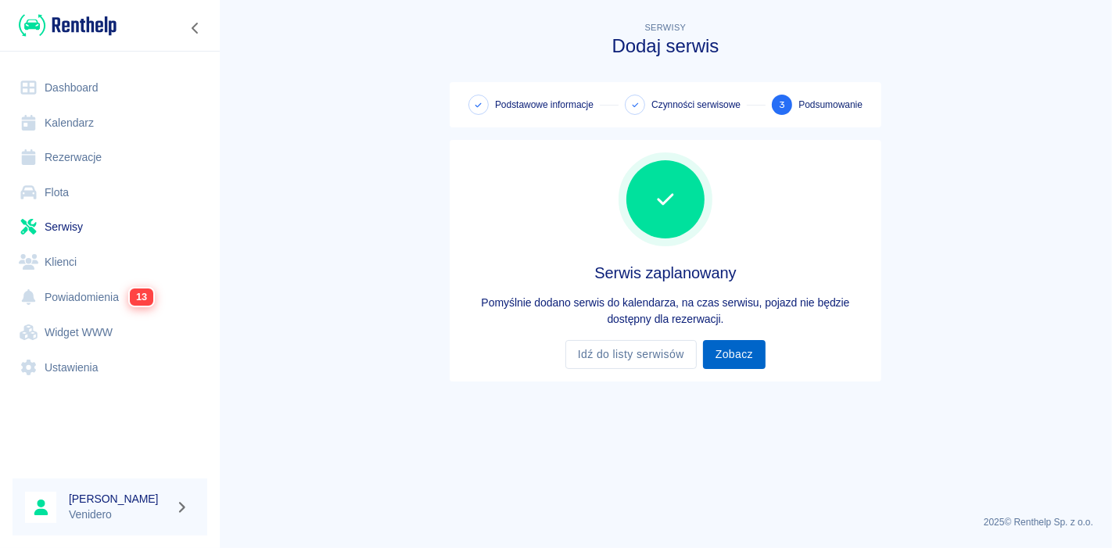
click at [744, 361] on link "Zobacz" at bounding box center [734, 354] width 63 height 29
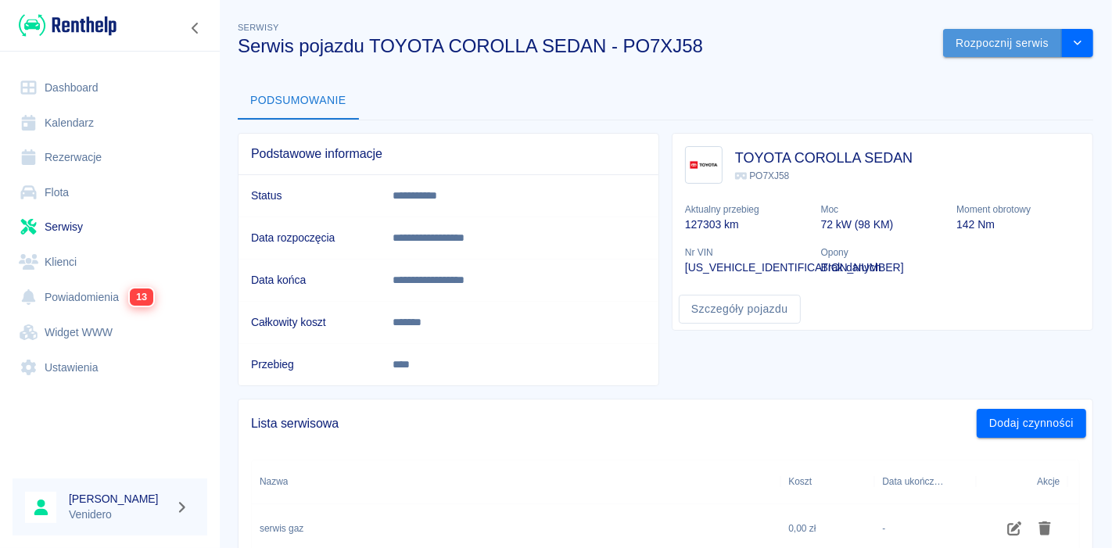
click at [988, 41] on button "Rozpocznij serwis" at bounding box center [1002, 43] width 119 height 29
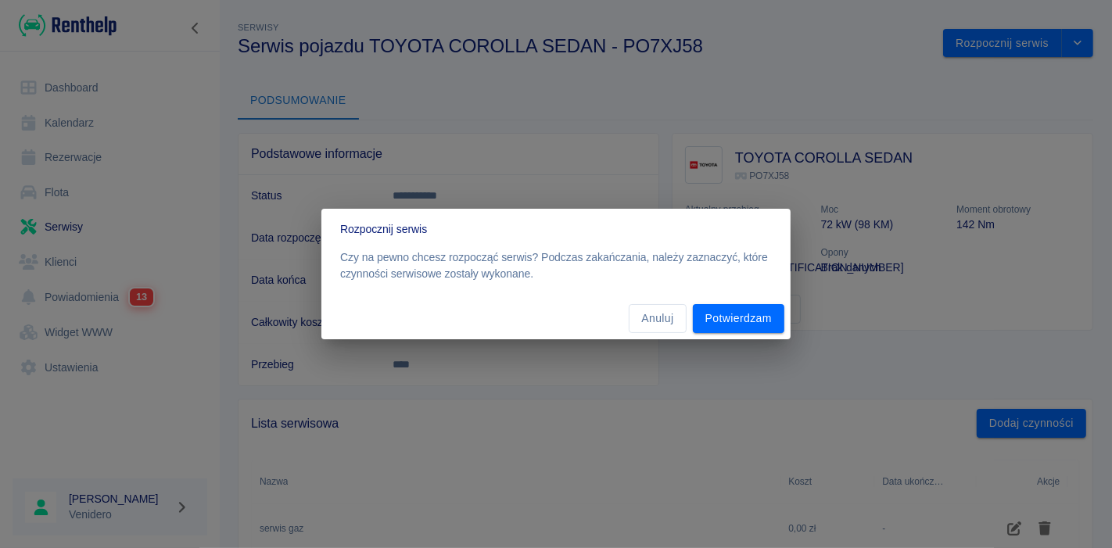
click at [765, 302] on div "Anuluj Potwierdzam" at bounding box center [555, 318] width 469 height 41
click at [721, 324] on button "Potwierdzam" at bounding box center [739, 318] width 92 height 29
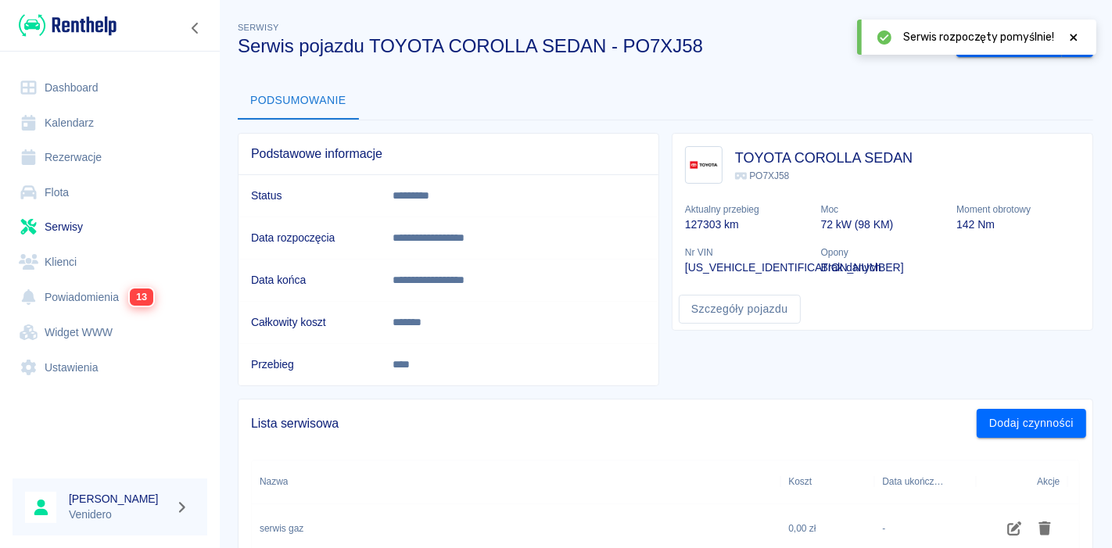
click at [1075, 37] on icon at bounding box center [1074, 37] width 14 height 11
click at [1003, 49] on button "Zakończ serwis" at bounding box center [1010, 43] width 106 height 29
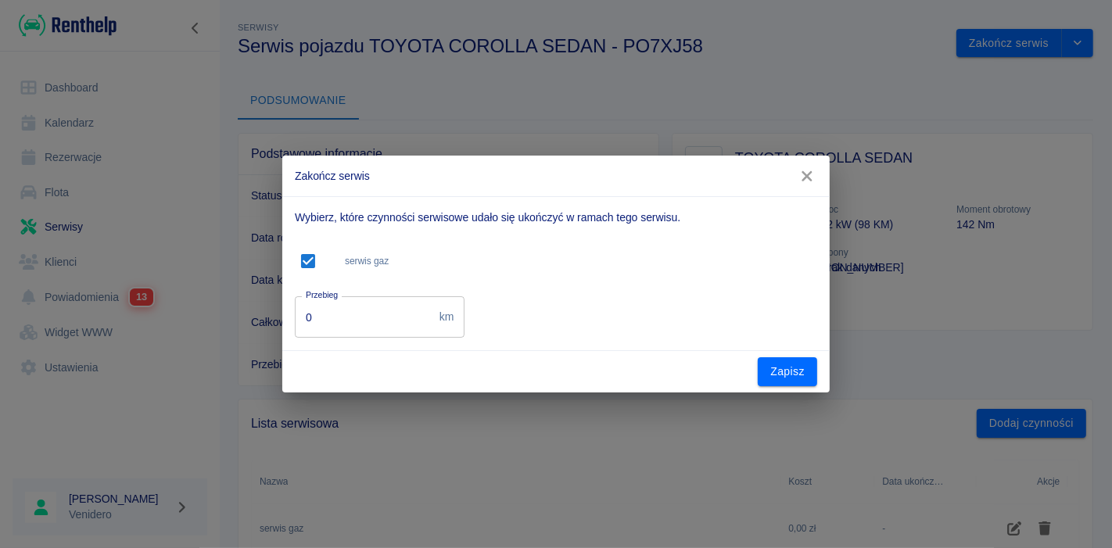
click at [391, 333] on input "0" at bounding box center [364, 316] width 138 height 41
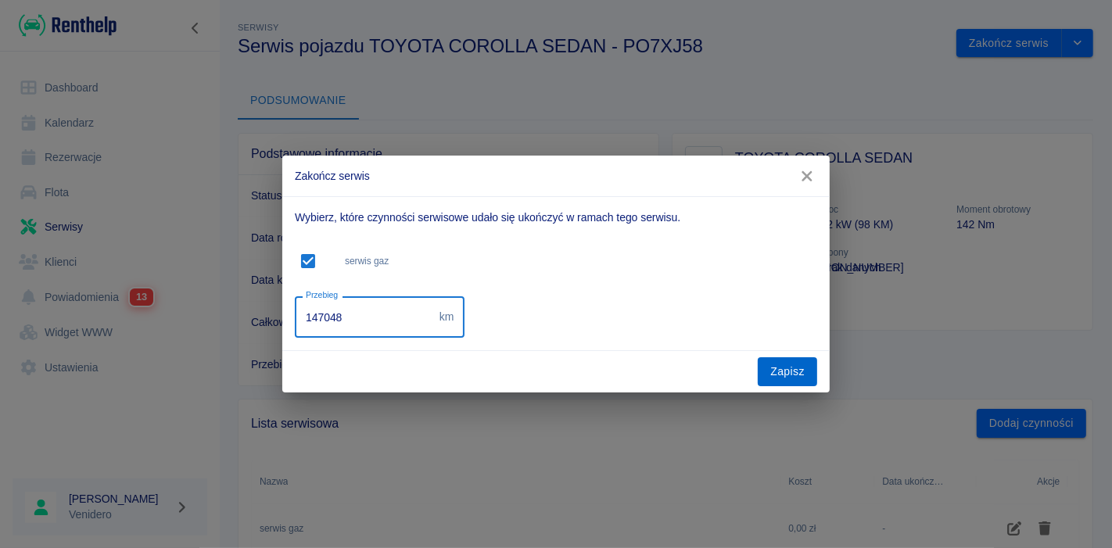
type input "147048"
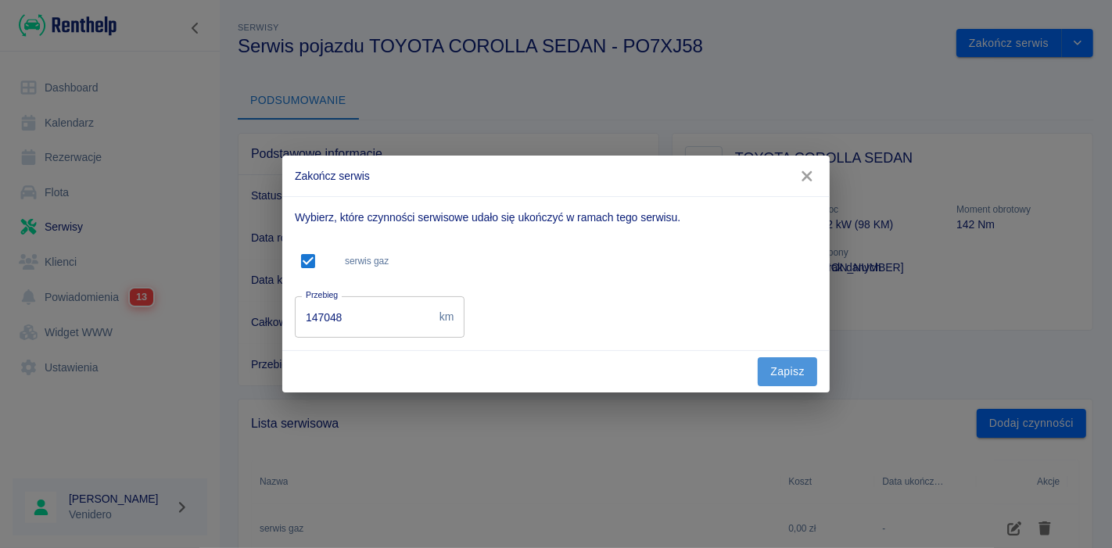
click at [786, 371] on button "Zapisz" at bounding box center [787, 371] width 59 height 29
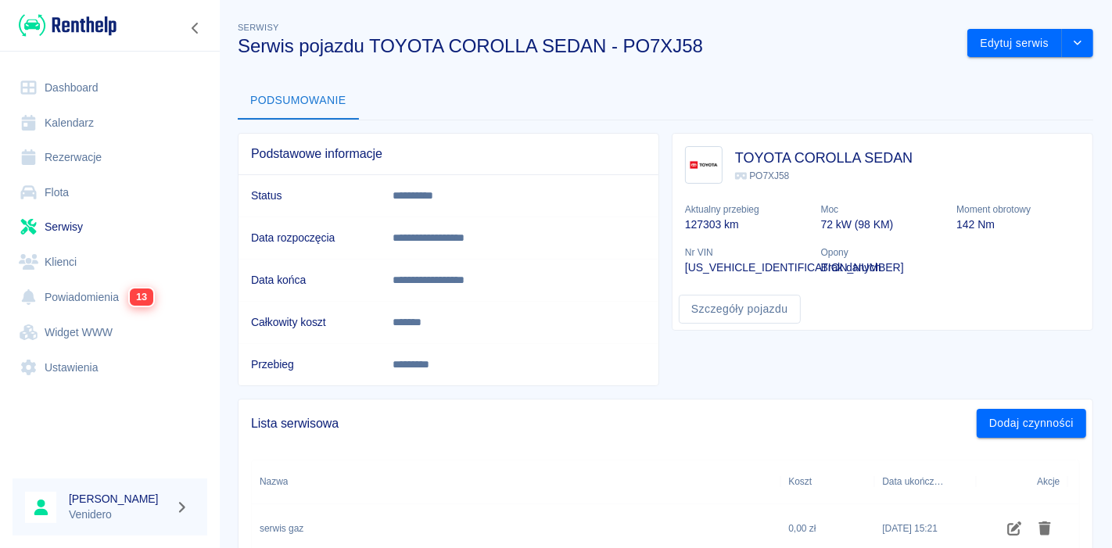
click at [51, 232] on link "Serwisy" at bounding box center [110, 227] width 195 height 35
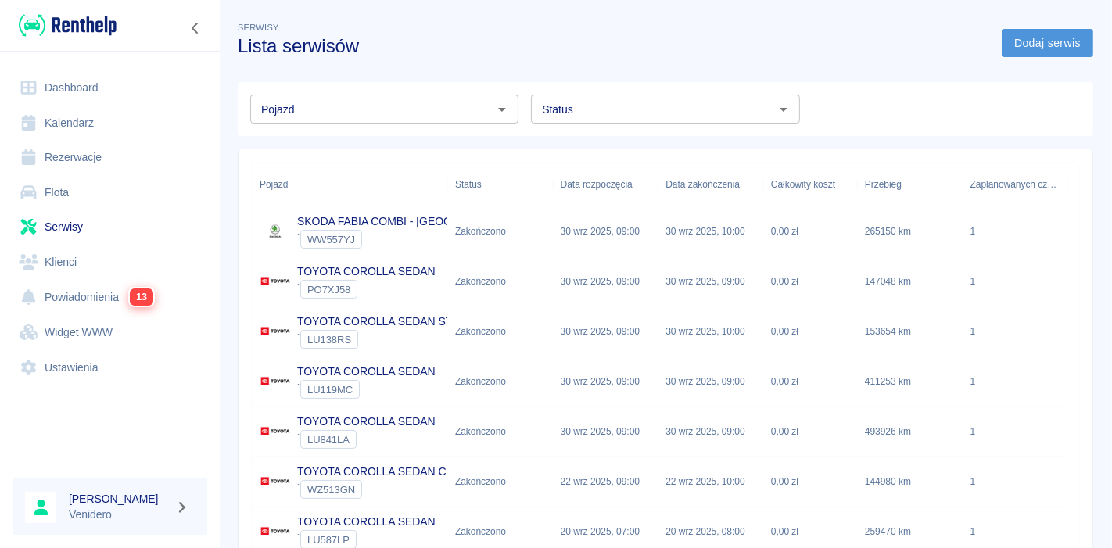
click at [1029, 41] on link "Dodaj serwis" at bounding box center [1048, 43] width 92 height 29
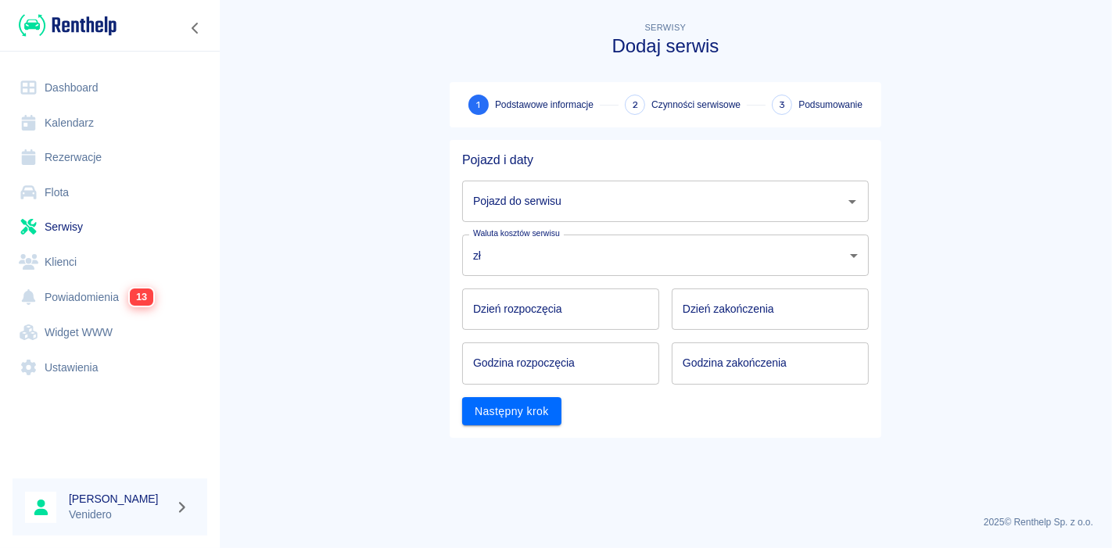
click at [549, 205] on input "Pojazd do serwisu" at bounding box center [653, 201] width 369 height 27
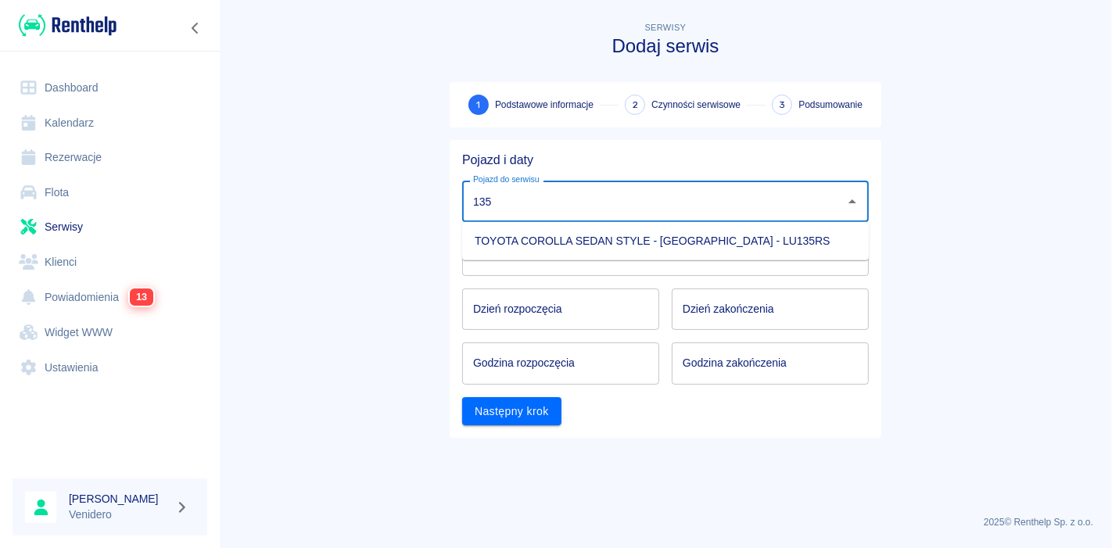
click at [592, 240] on li "TOYOTA COROLLA SEDAN STYLE - [GEOGRAPHIC_DATA] - LU135RS" at bounding box center [665, 241] width 407 height 26
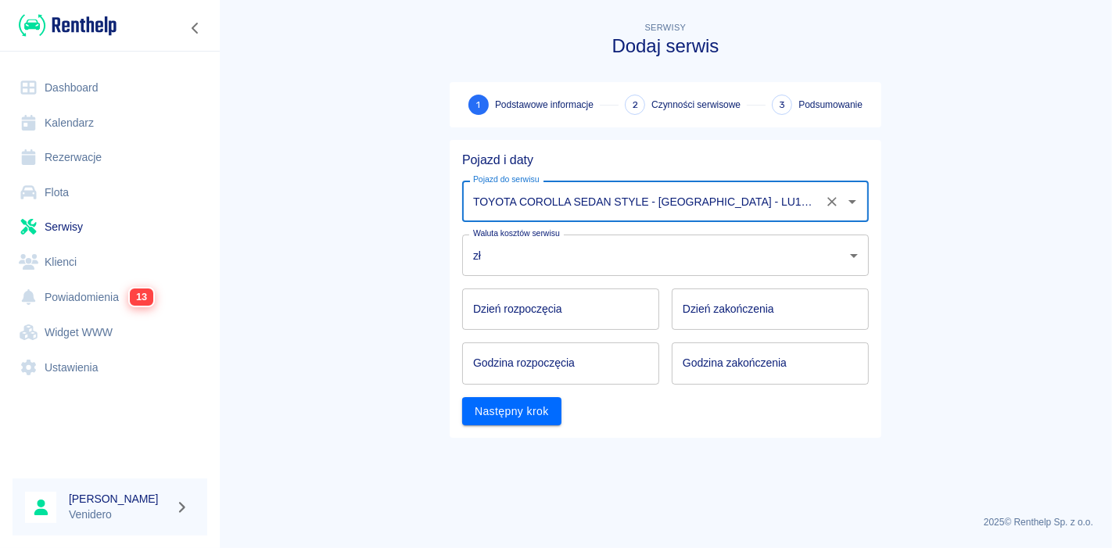
type input "TOYOTA COROLLA SEDAN STYLE - [GEOGRAPHIC_DATA] - LU135RS"
type input "DD.MM.YYYY"
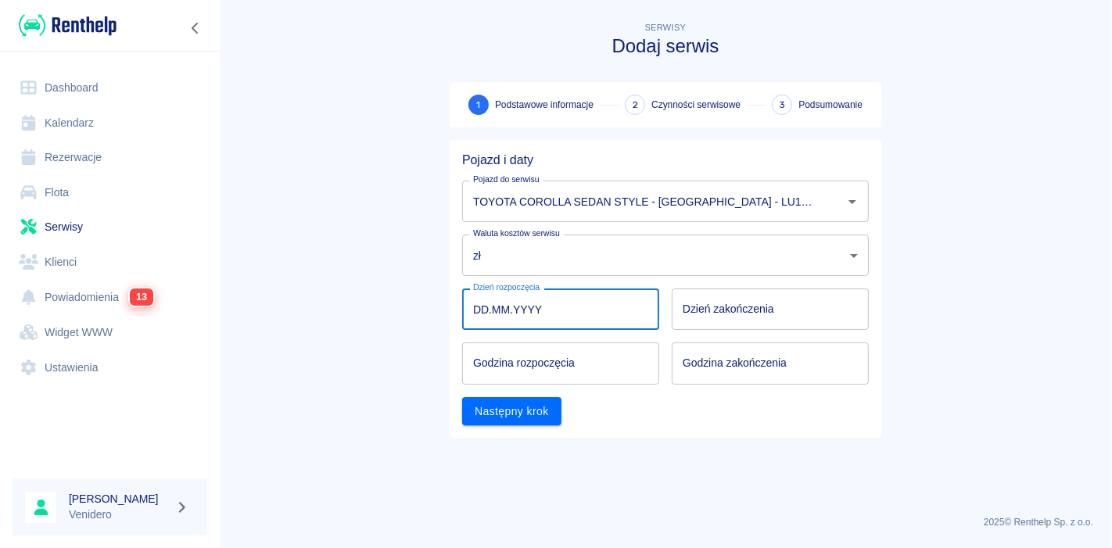
click at [594, 304] on input "DD.MM.YYYY" at bounding box center [560, 309] width 197 height 41
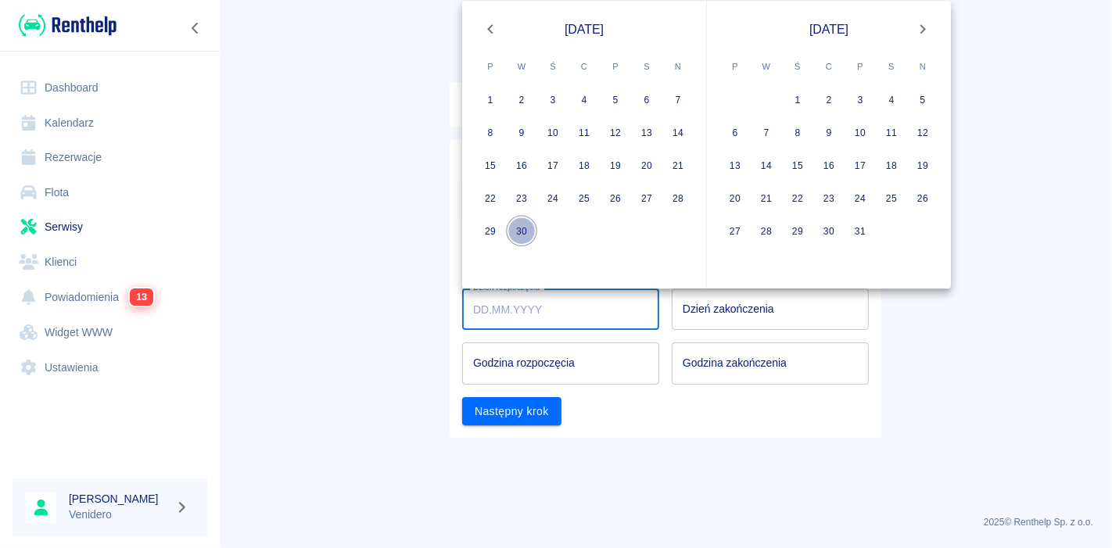
click at [520, 224] on button "30" at bounding box center [521, 231] width 31 height 31
type input "[DATE]"
type input "DD.MM.YYYY"
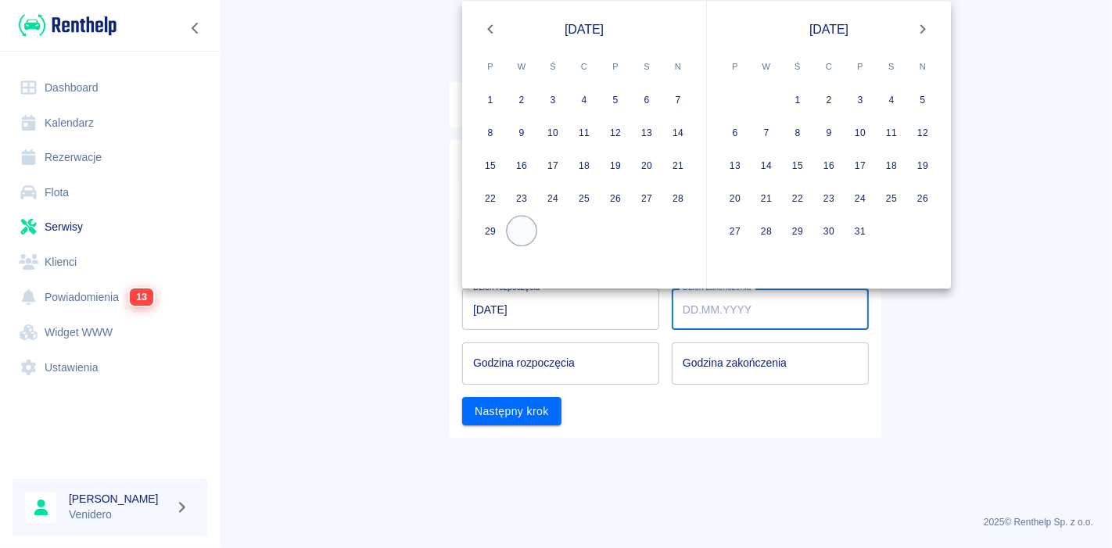
click at [520, 224] on button "30" at bounding box center [521, 231] width 31 height 31
type input "[DATE]"
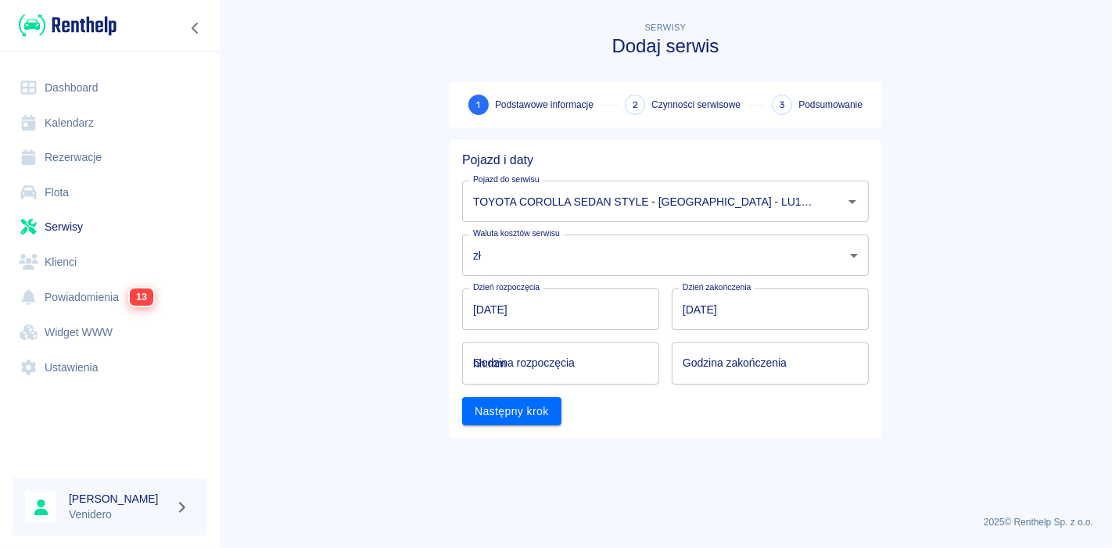
click at [589, 361] on input "hh:mm" at bounding box center [555, 363] width 186 height 41
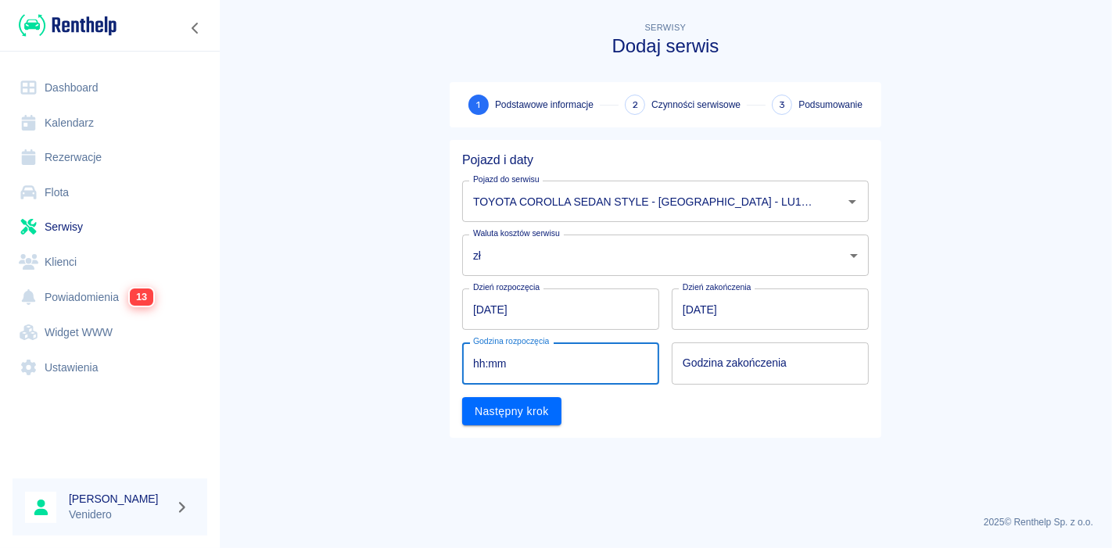
click at [583, 362] on input "hh:mm" at bounding box center [555, 363] width 186 height 41
type input "09:00"
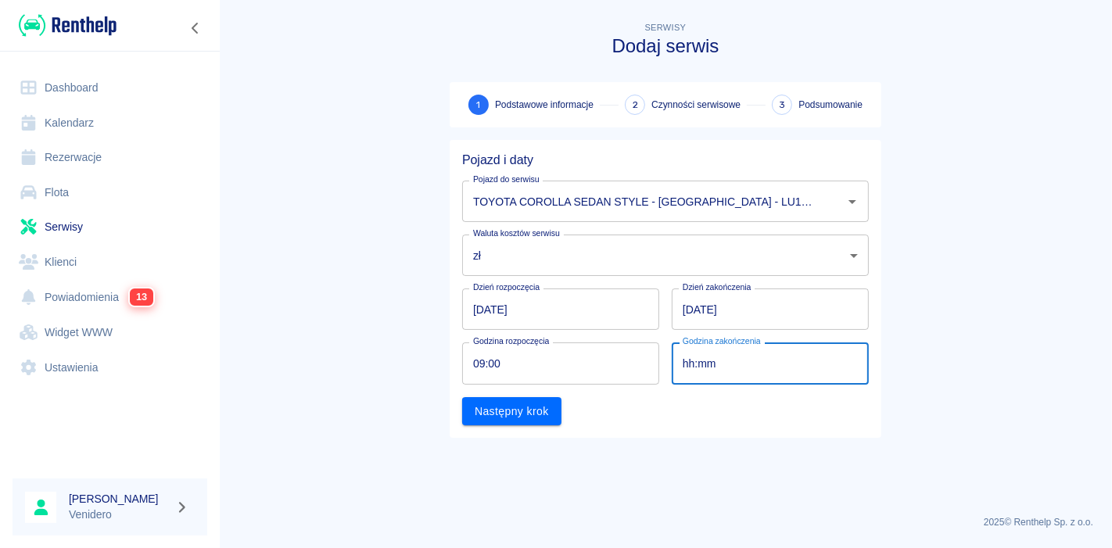
click at [770, 364] on input "hh:mm" at bounding box center [765, 363] width 186 height 41
type input "09:00"
click at [517, 418] on button "Następny krok" at bounding box center [511, 411] width 99 height 29
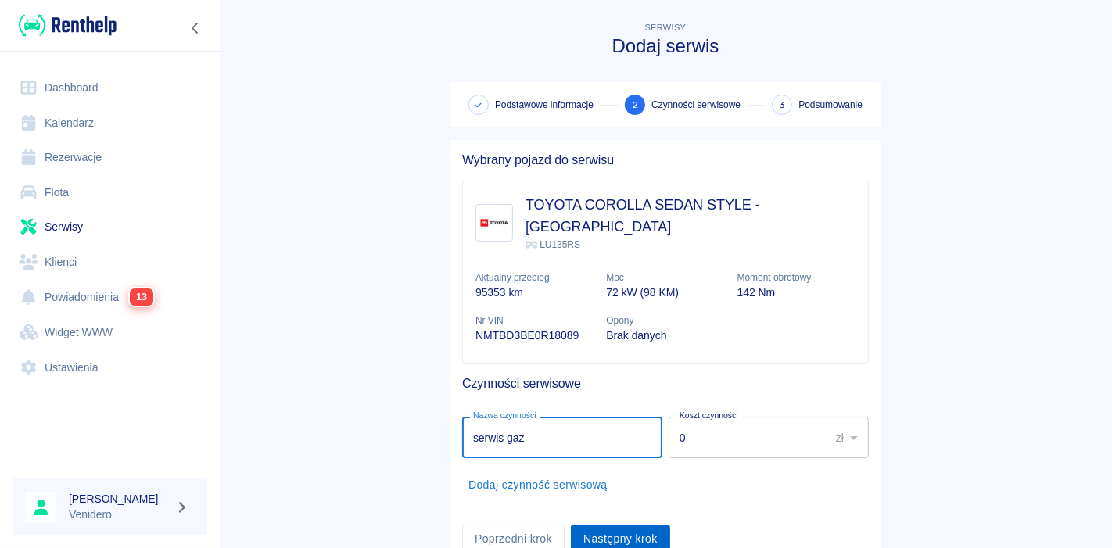
type input "serwis gaz"
click at [619, 525] on button "Następny krok" at bounding box center [620, 539] width 99 height 29
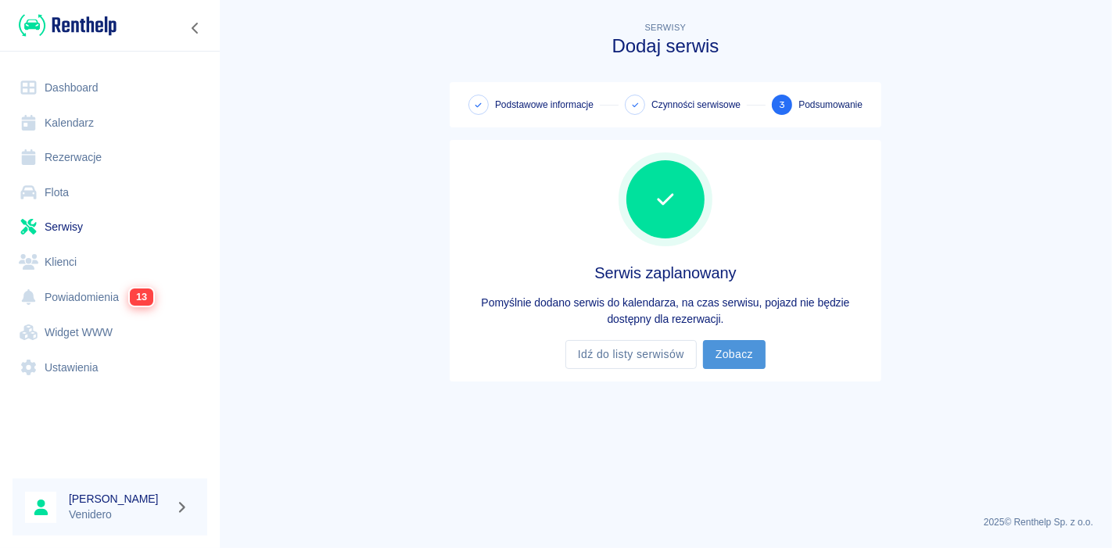
click at [740, 342] on link "Zobacz" at bounding box center [734, 354] width 63 height 29
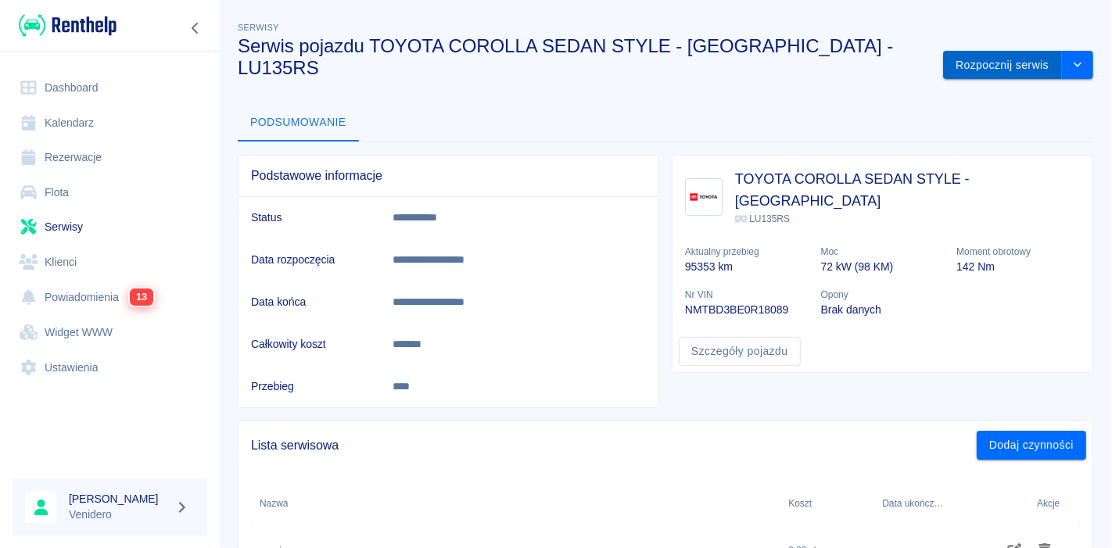
click at [977, 51] on button "Rozpocznij serwis" at bounding box center [1002, 65] width 119 height 29
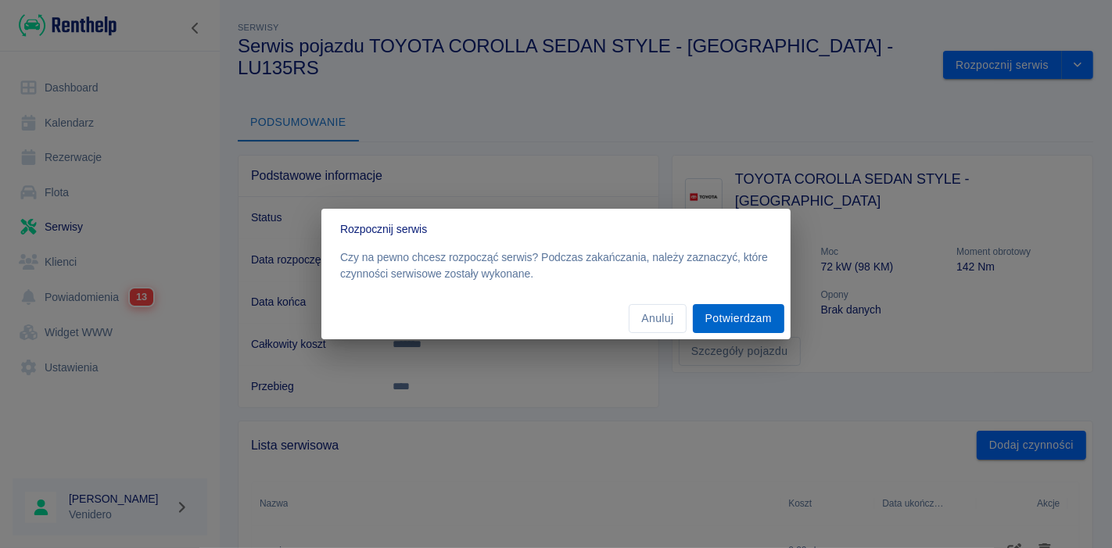
click at [727, 328] on button "Potwierdzam" at bounding box center [739, 318] width 92 height 29
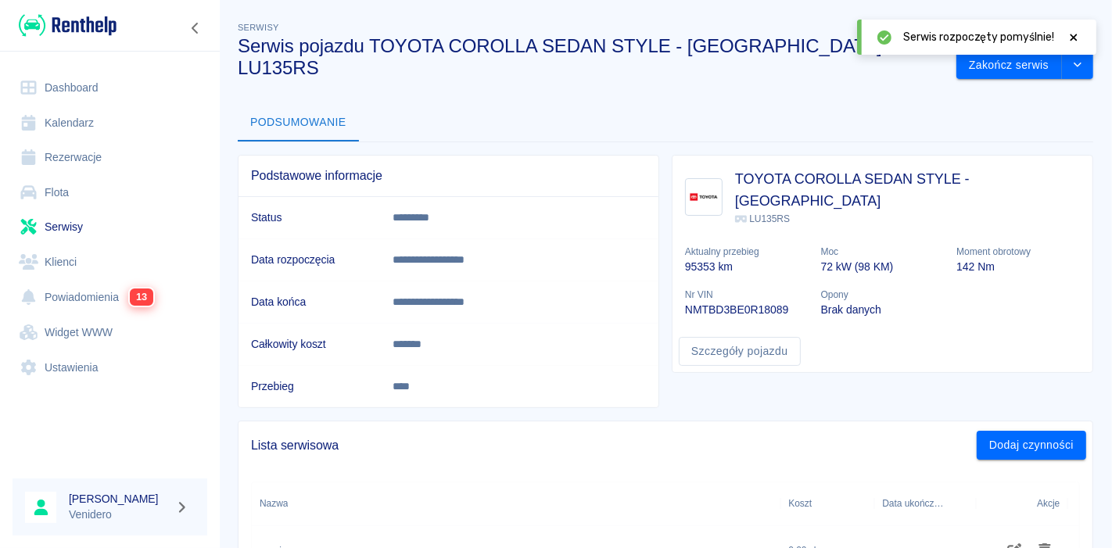
click at [1069, 36] on icon at bounding box center [1074, 37] width 14 height 11
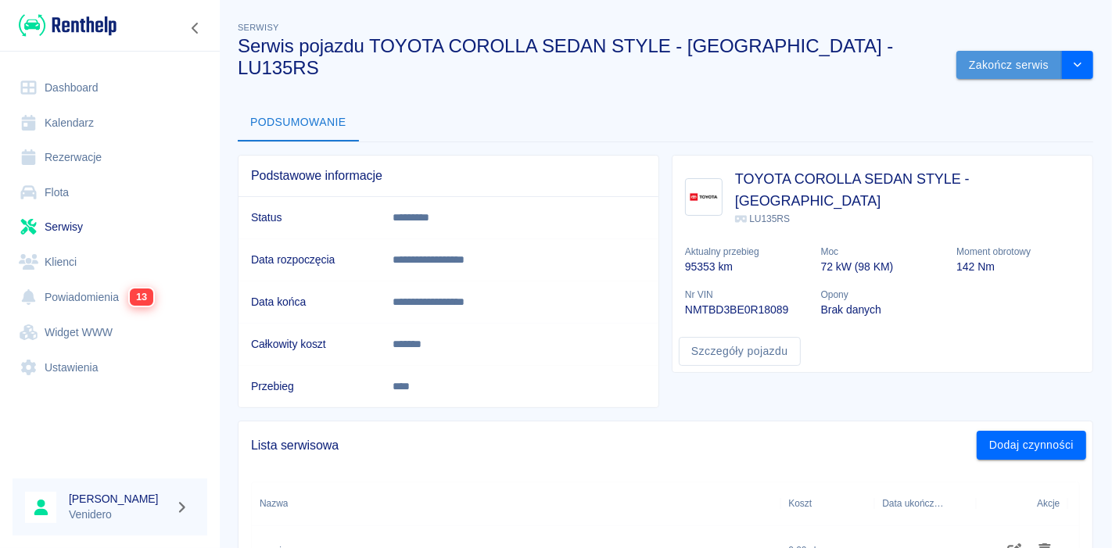
click at [993, 51] on button "Zakończ serwis" at bounding box center [1010, 65] width 106 height 29
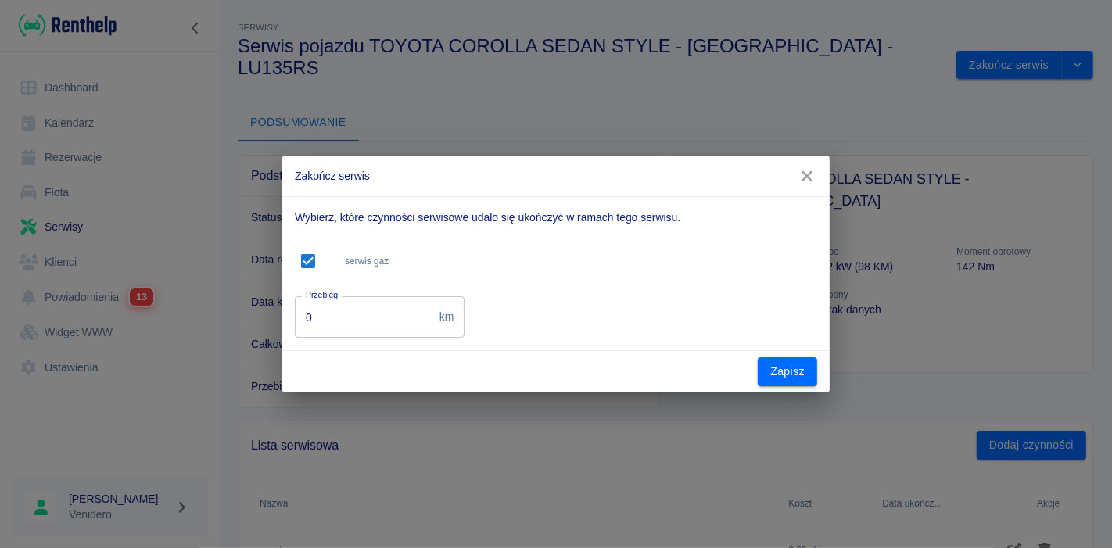
click at [375, 329] on input "0" at bounding box center [364, 316] width 138 height 41
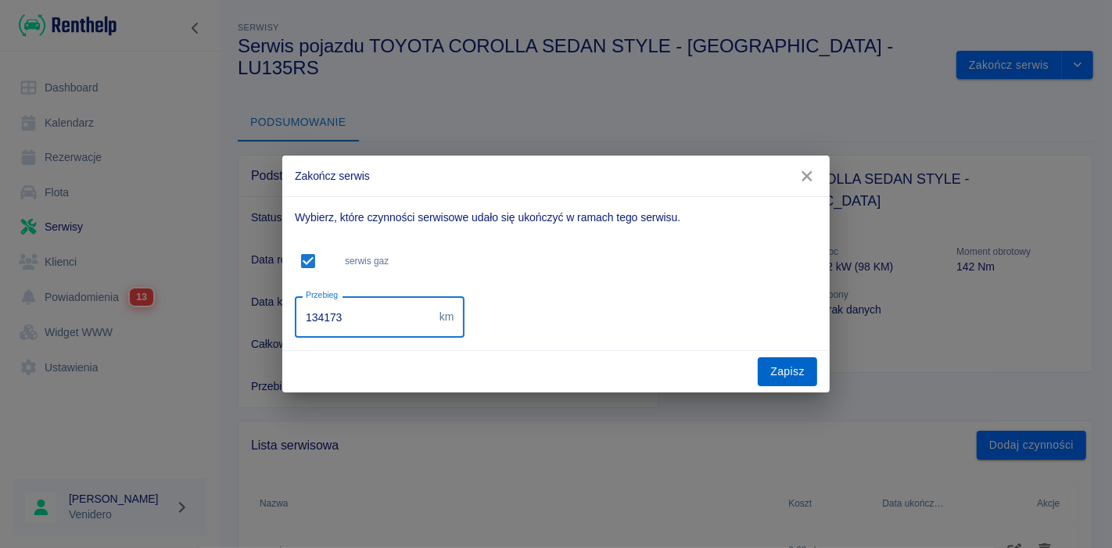
type input "134173"
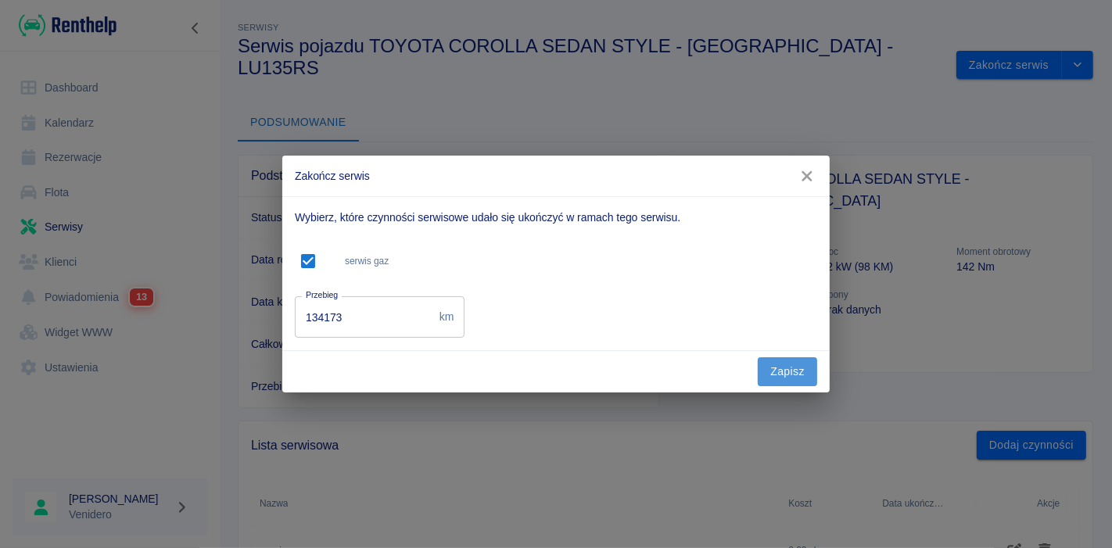
click at [786, 374] on button "Zapisz" at bounding box center [787, 371] width 59 height 29
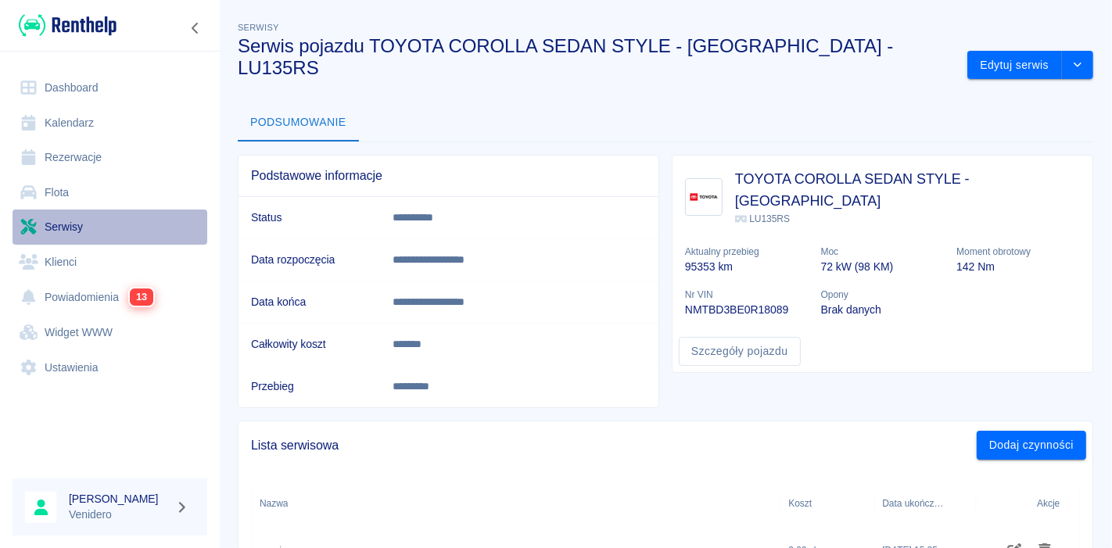
click at [56, 225] on link "Serwisy" at bounding box center [110, 227] width 195 height 35
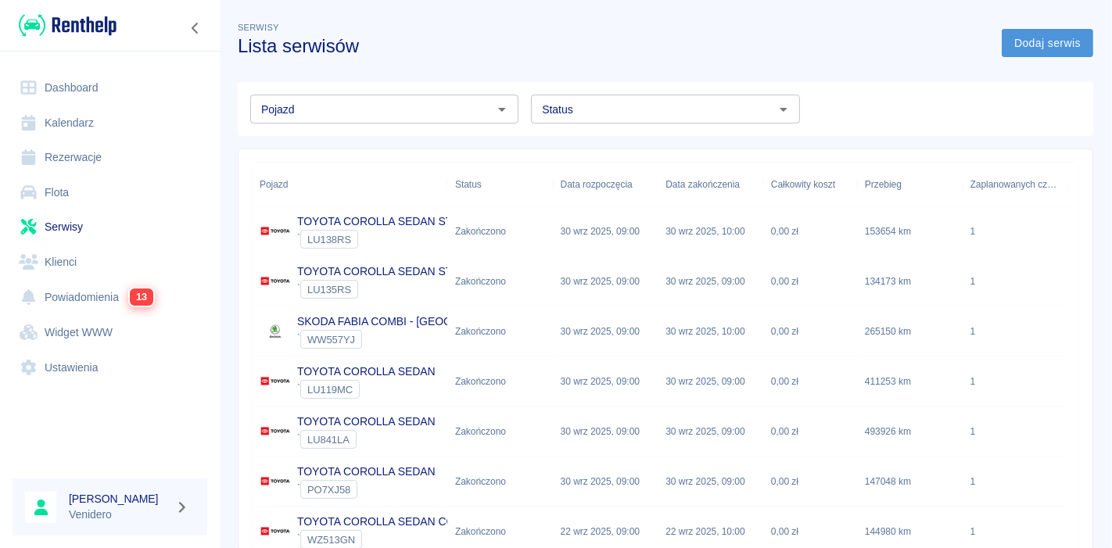
click at [1026, 44] on link "Dodaj serwis" at bounding box center [1048, 43] width 92 height 29
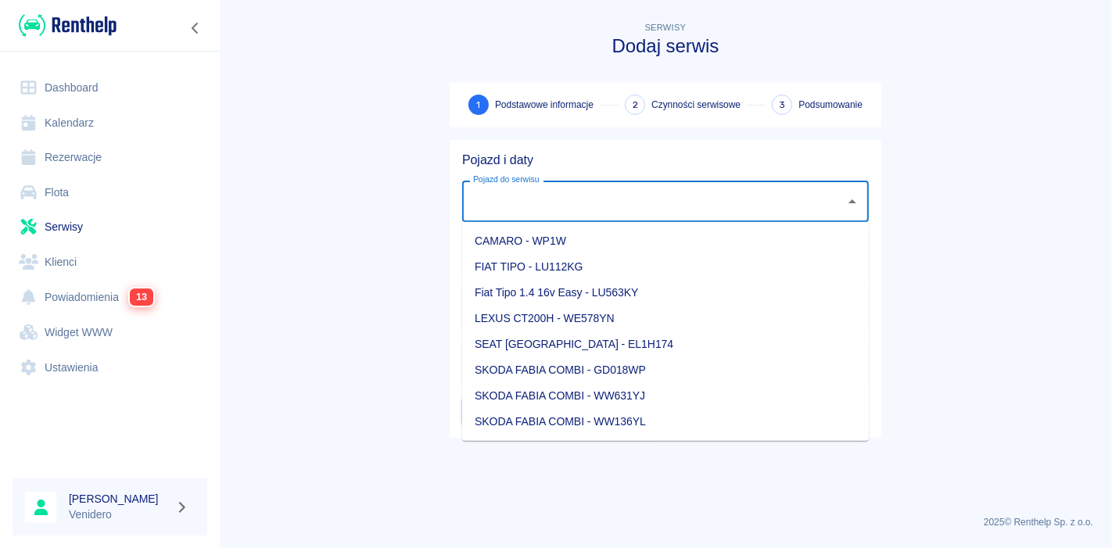
click at [542, 213] on input "Pojazd do serwisu" at bounding box center [653, 201] width 369 height 27
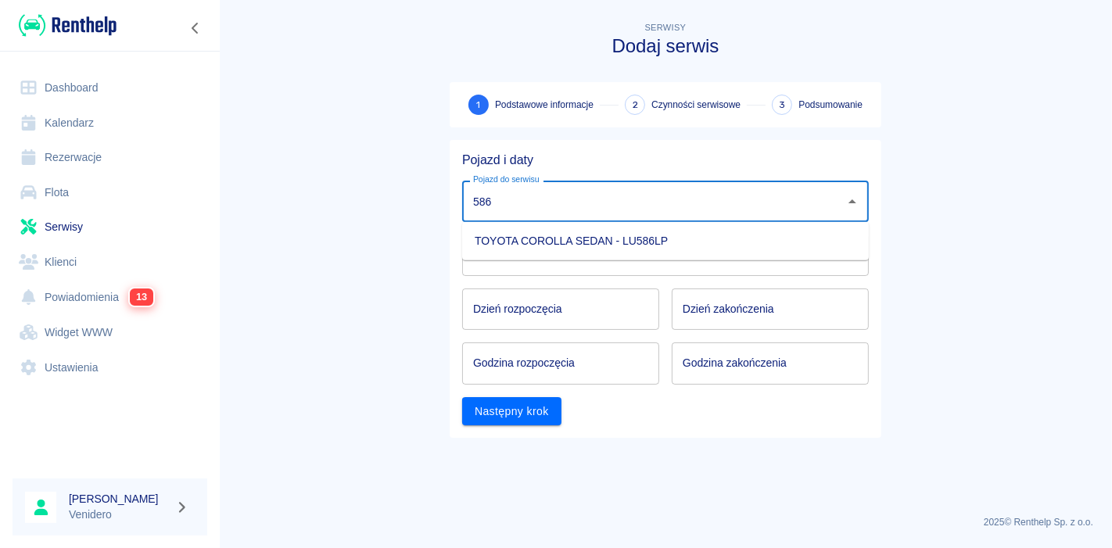
click at [553, 243] on li "TOYOTA COROLLA SEDAN - LU586LP" at bounding box center [665, 241] width 407 height 26
type input "TOYOTA COROLLA SEDAN - LU586LP"
type input "DD.MM.YYYY"
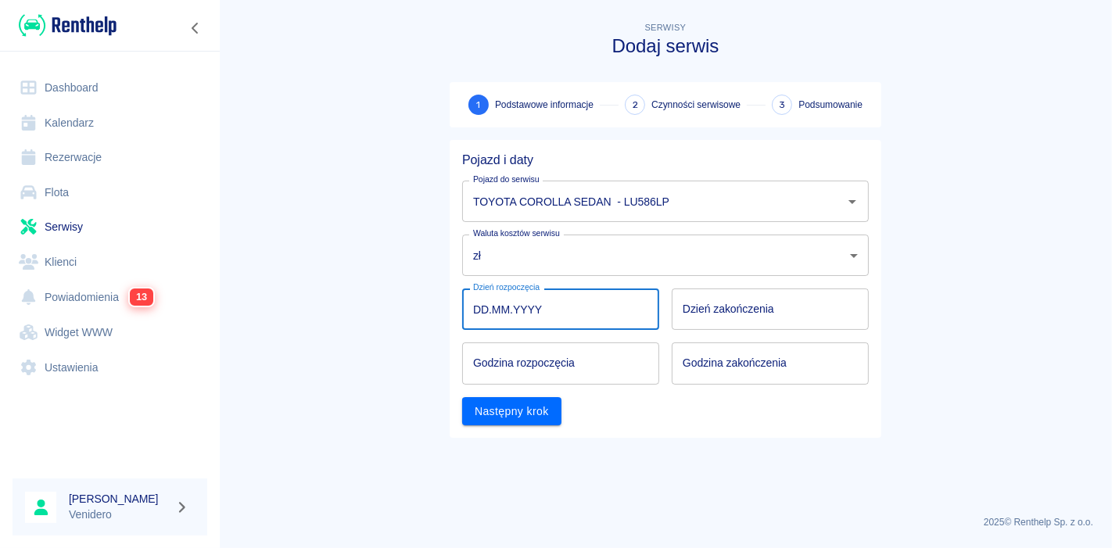
click at [586, 315] on input "DD.MM.YYYY" at bounding box center [560, 309] width 197 height 41
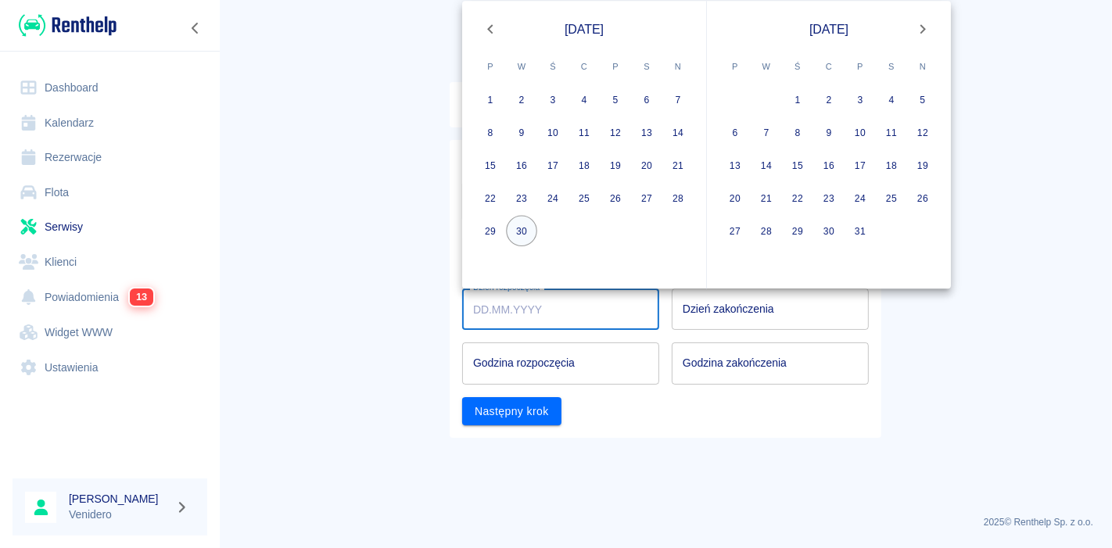
click at [528, 225] on button "30" at bounding box center [521, 231] width 31 height 31
type input "[DATE]"
type input "DD.MM.YYYY"
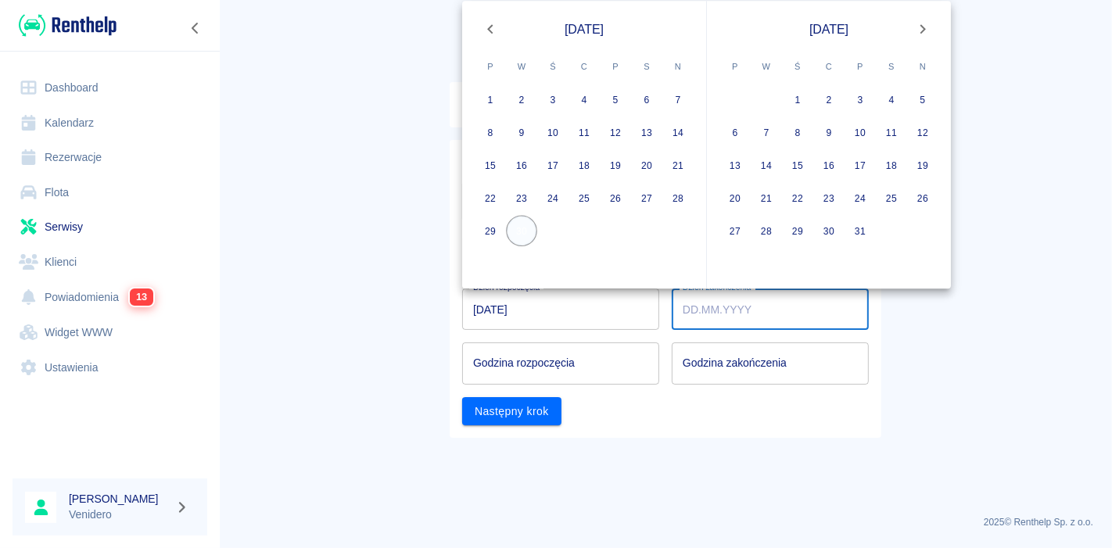
click at [528, 225] on button "30" at bounding box center [521, 231] width 31 height 31
type input "[DATE]"
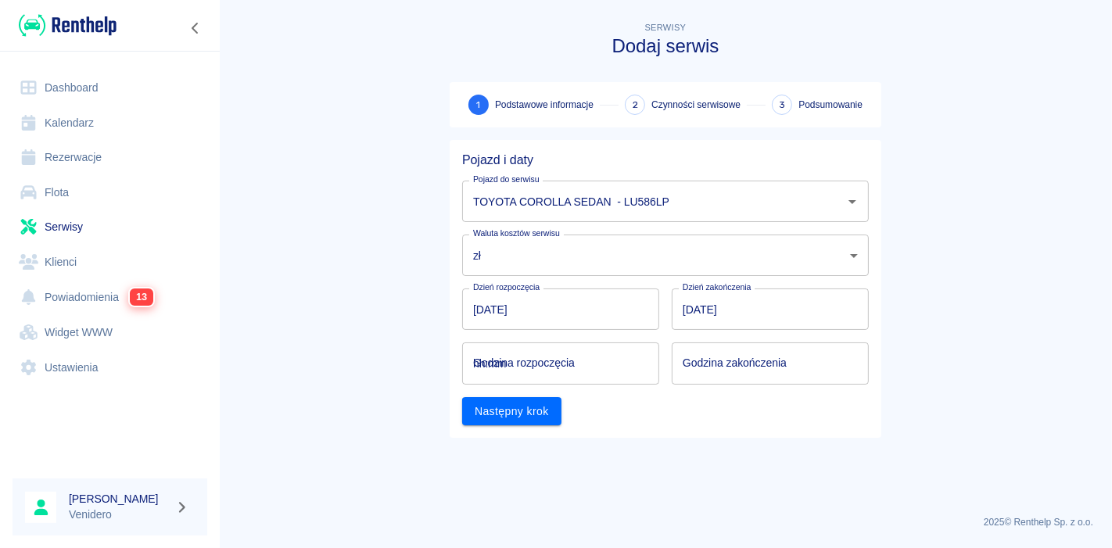
click at [588, 365] on input "hh:mm" at bounding box center [555, 363] width 186 height 41
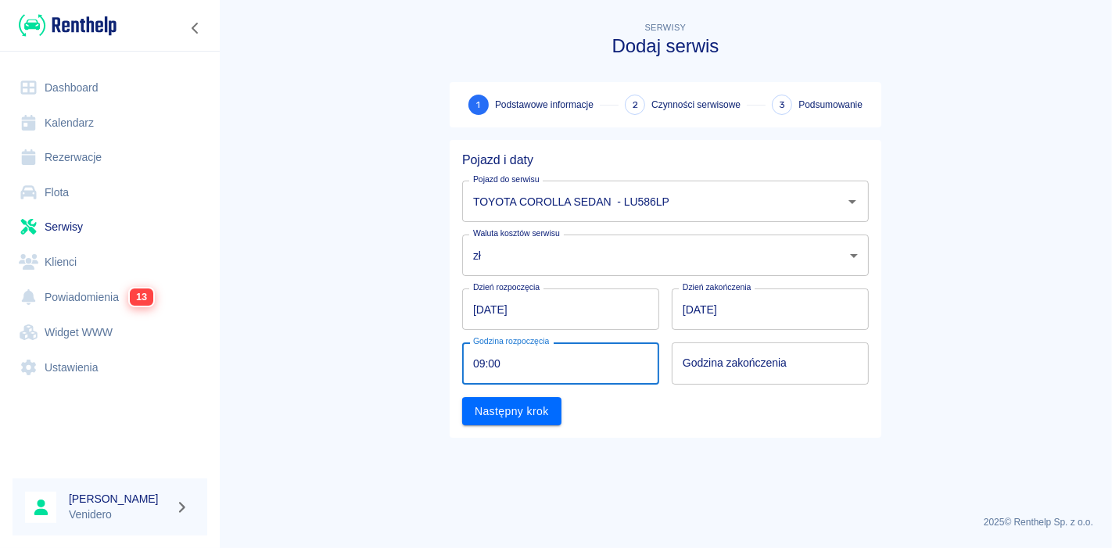
type input "09:00"
click at [722, 370] on input "hh:mm" at bounding box center [765, 363] width 186 height 41
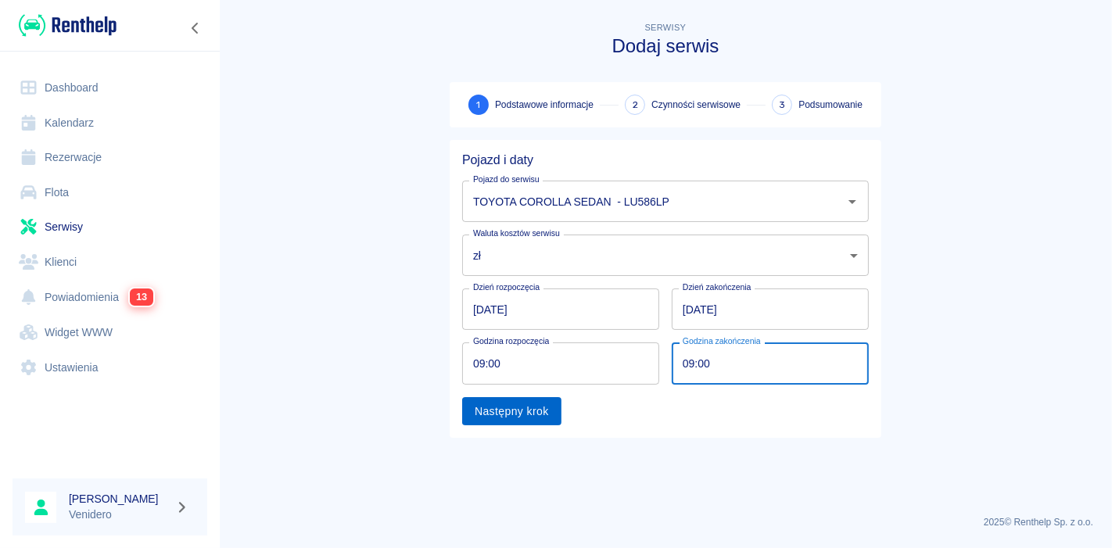
type input "09:00"
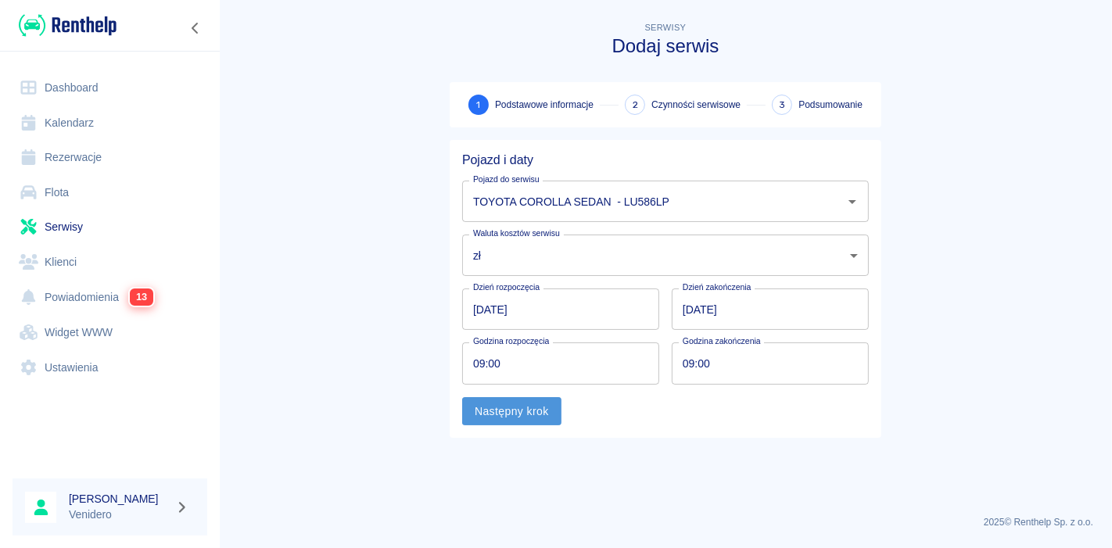
click at [518, 401] on button "Następny krok" at bounding box center [511, 411] width 99 height 29
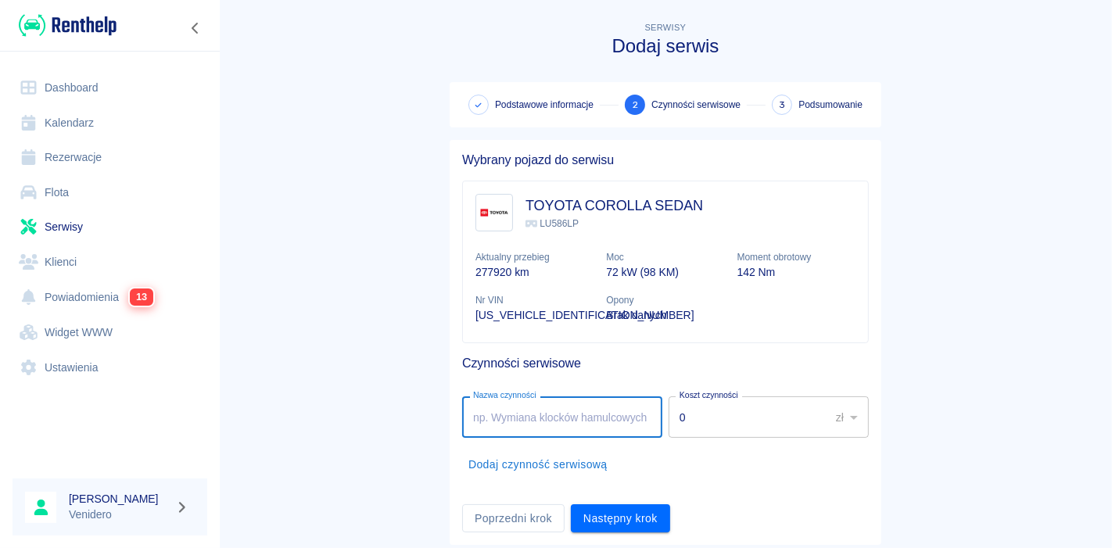
type input "a"
type input "serwis gaz"
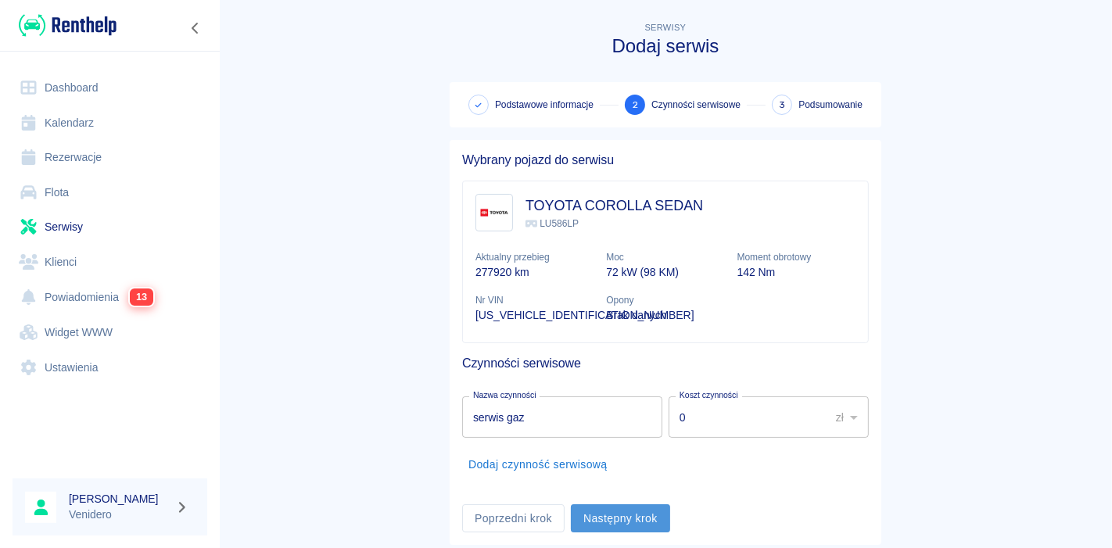
click at [605, 514] on button "Następny krok" at bounding box center [620, 518] width 99 height 29
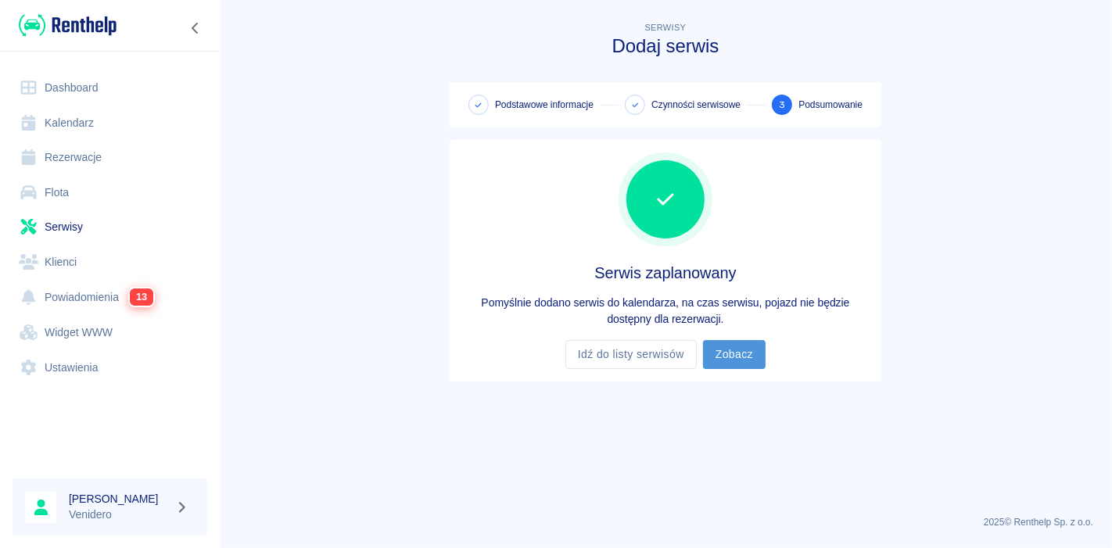
click at [727, 353] on link "Zobacz" at bounding box center [734, 354] width 63 height 29
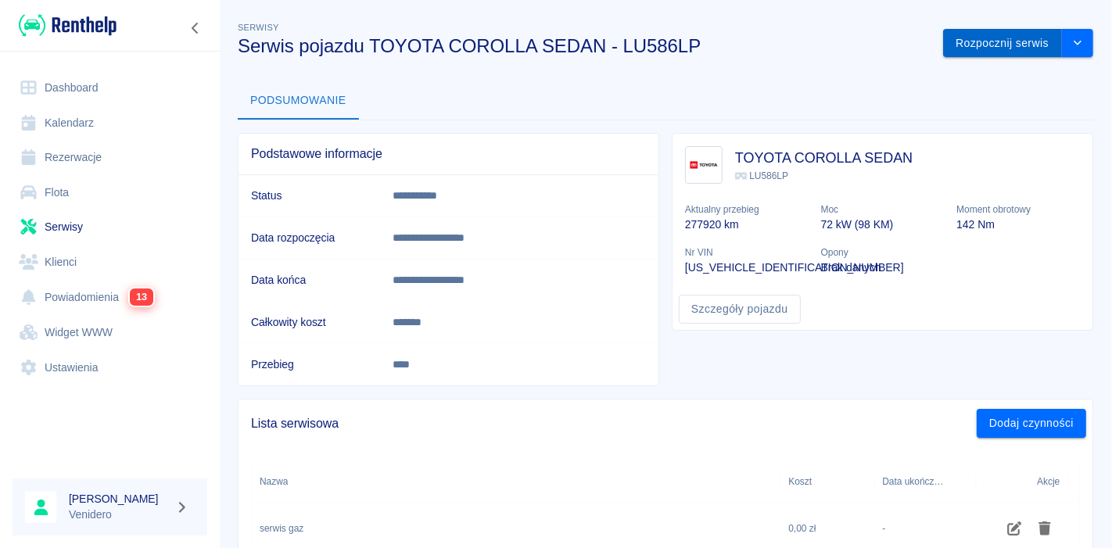
click at [1006, 45] on button "Rozpocznij serwis" at bounding box center [1002, 43] width 119 height 29
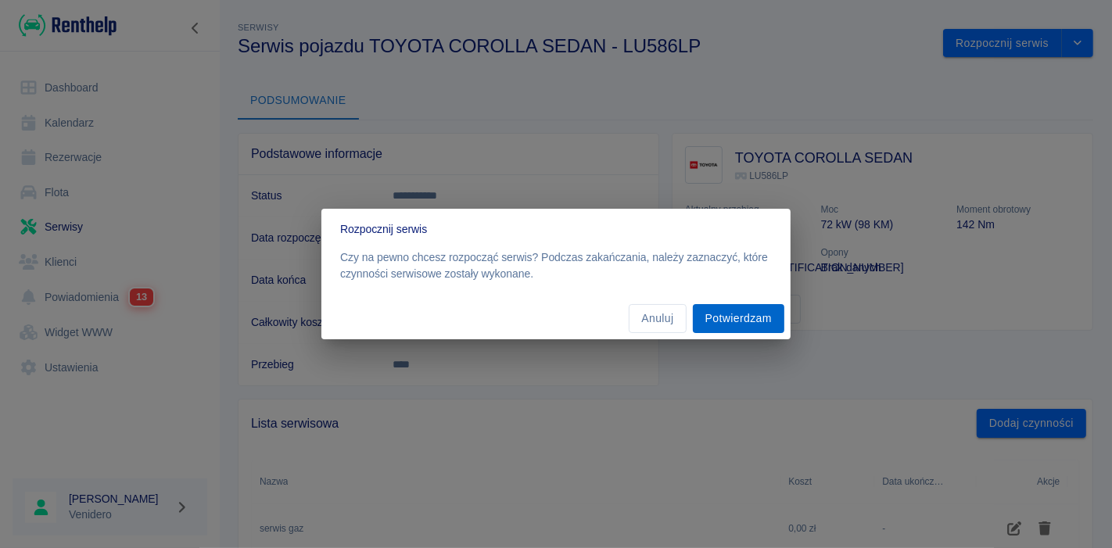
click at [743, 318] on button "Potwierdzam" at bounding box center [739, 318] width 92 height 29
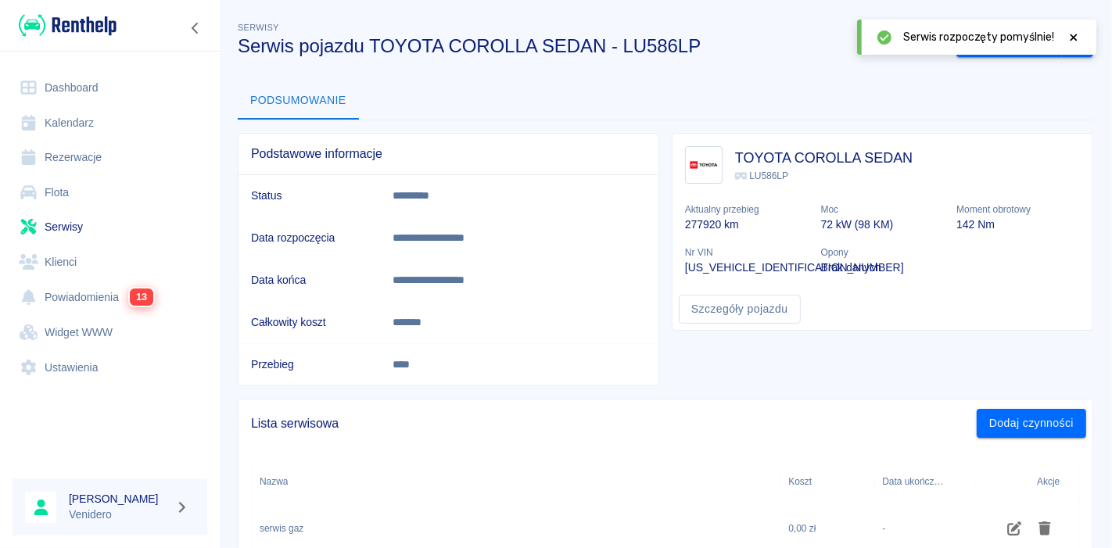
click at [1074, 34] on icon at bounding box center [1074, 37] width 14 height 11
click at [960, 51] on button "Zakończ serwis" at bounding box center [1010, 43] width 106 height 29
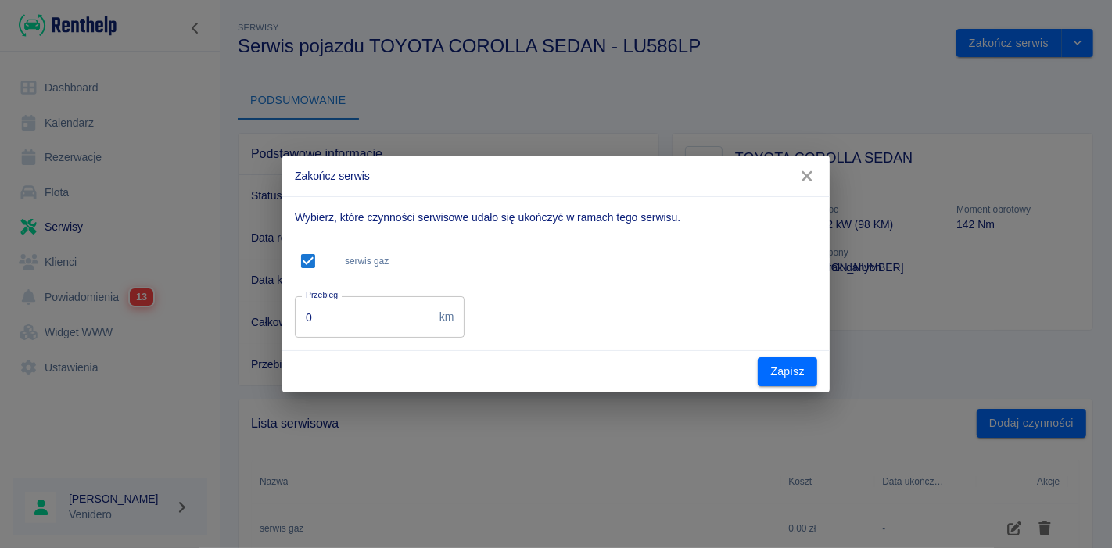
click at [368, 330] on input "0" at bounding box center [364, 316] width 138 height 41
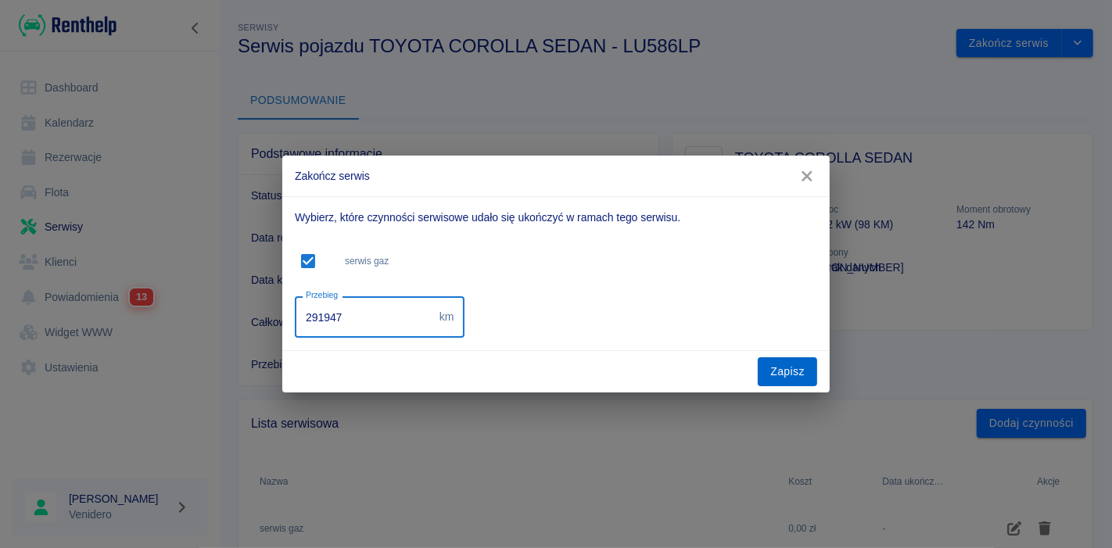
type input "291947"
click at [787, 379] on button "Zapisz" at bounding box center [787, 371] width 59 height 29
